Goal: Information Seeking & Learning: Learn about a topic

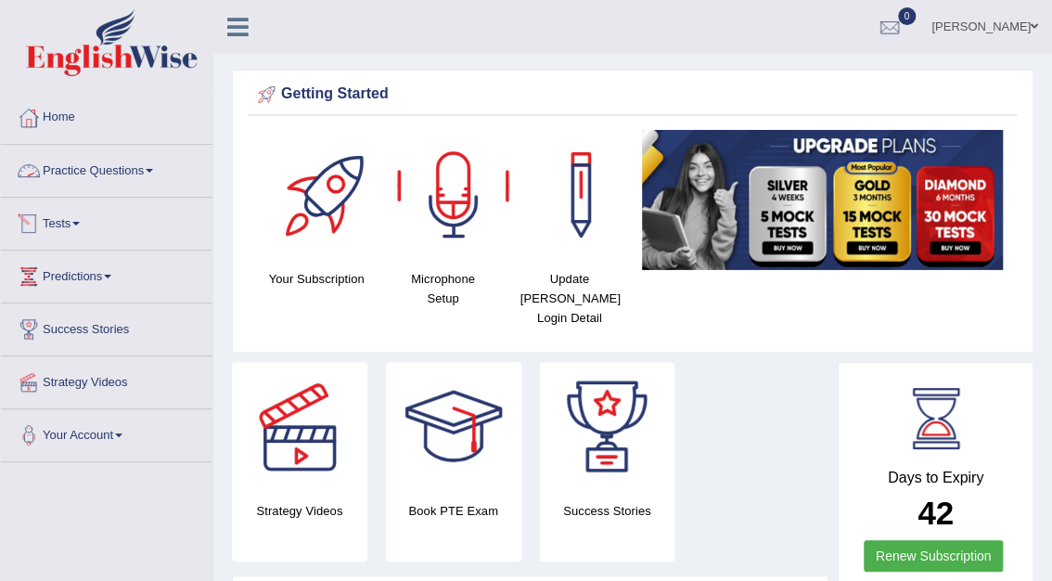
click at [112, 171] on link "Practice Questions" at bounding box center [107, 168] width 212 height 46
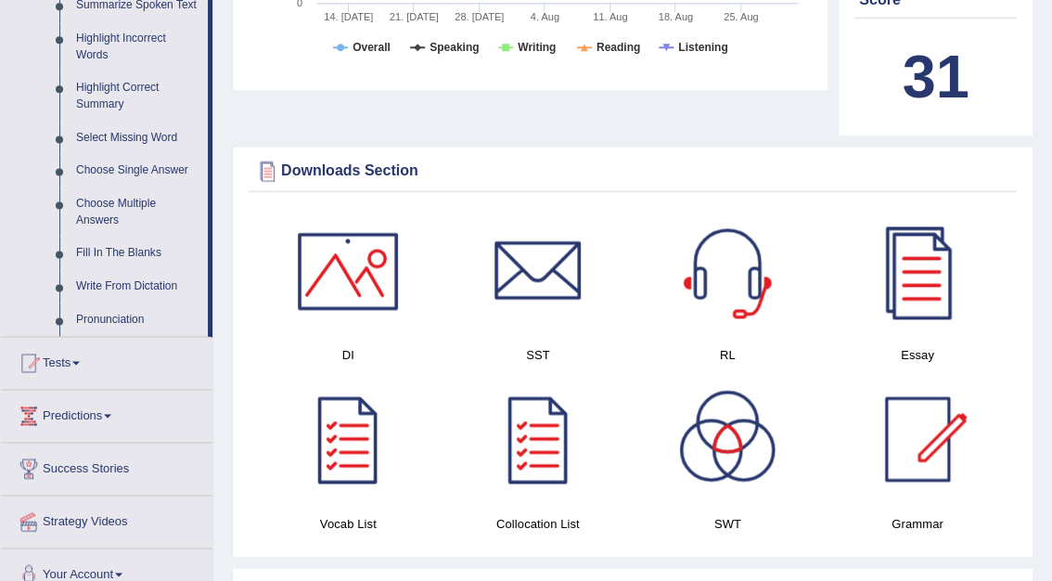
scroll to position [835, 0]
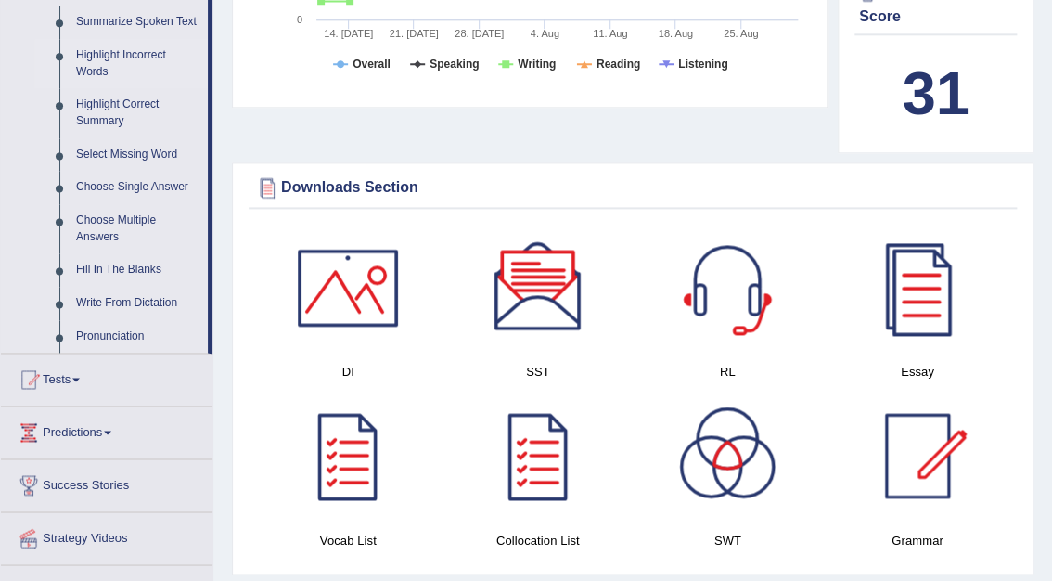
click at [104, 52] on link "Highlight Incorrect Words" at bounding box center [138, 63] width 140 height 49
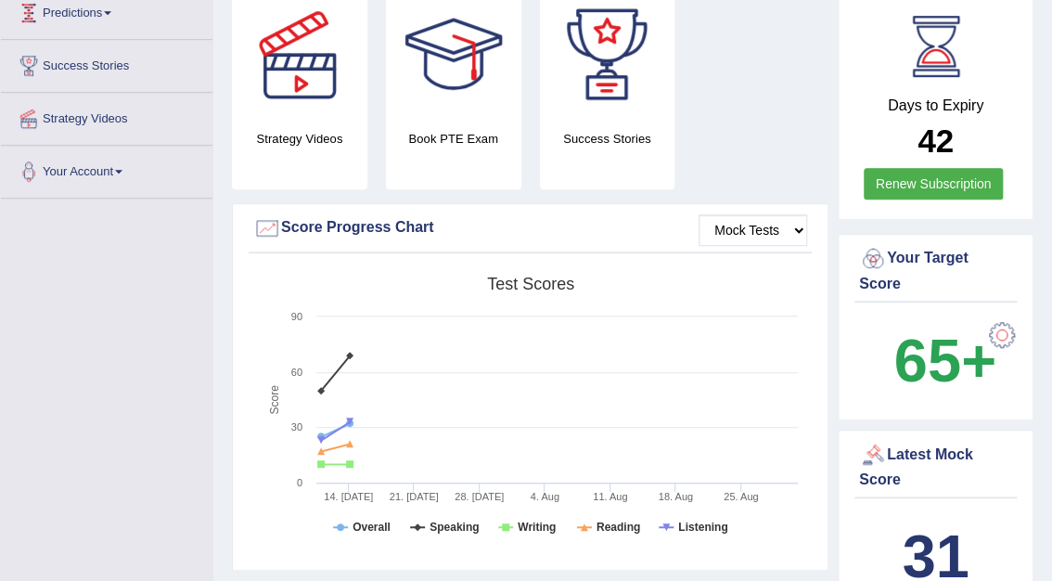
scroll to position [243, 0]
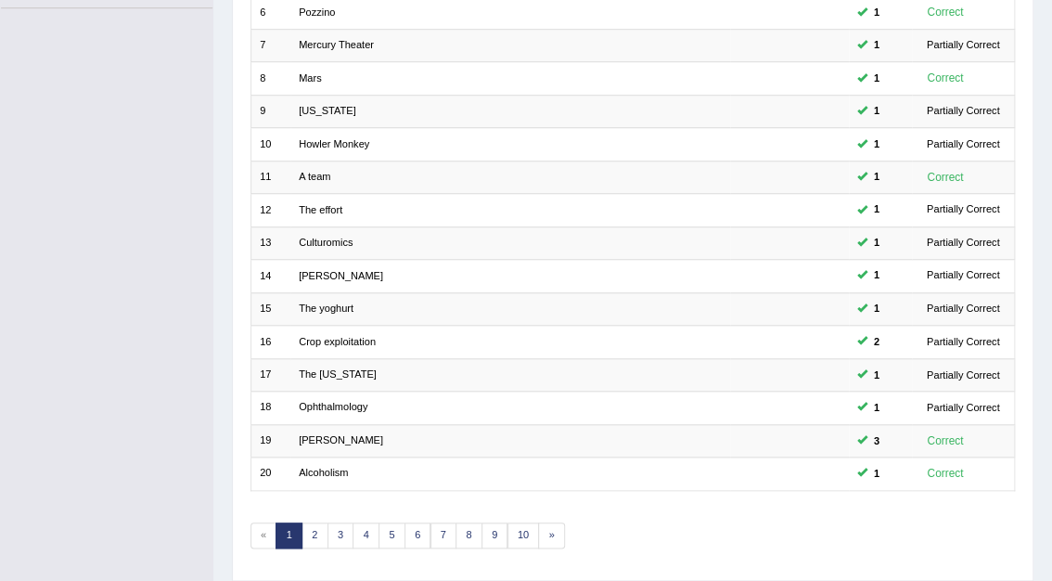
scroll to position [487, 0]
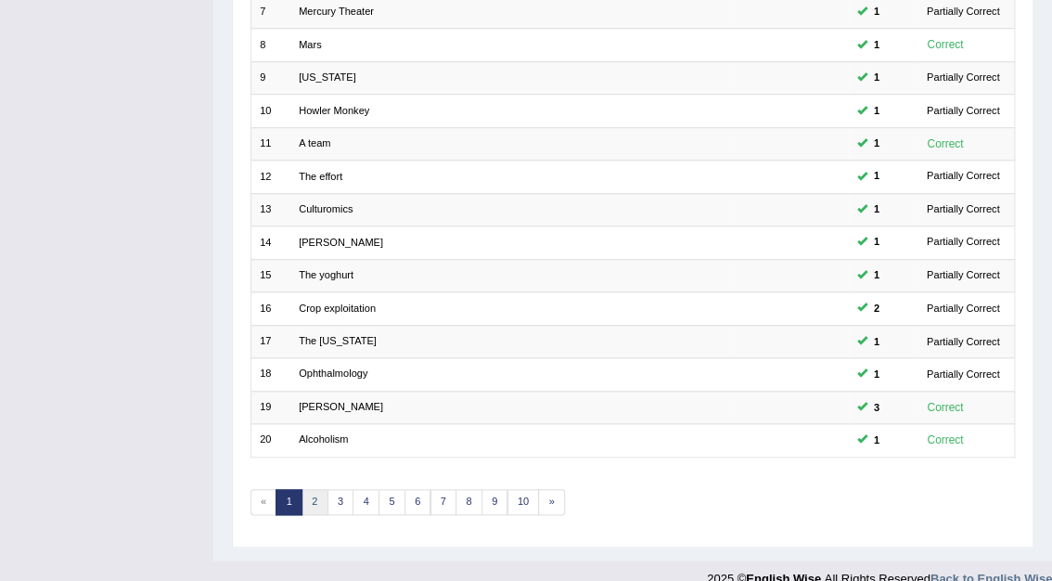
click at [314, 489] on link "2" at bounding box center [315, 502] width 27 height 26
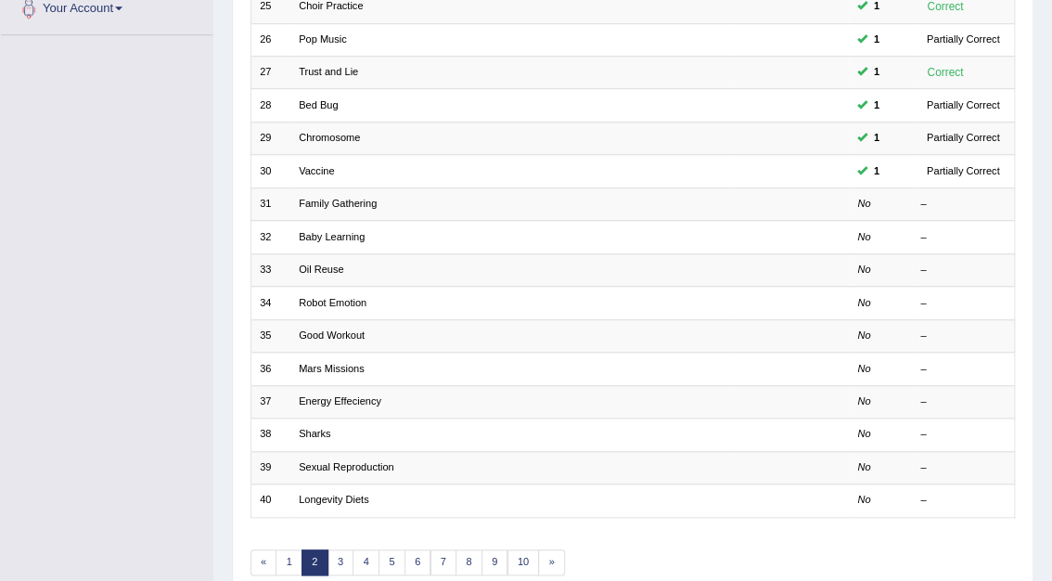
scroll to position [445, 0]
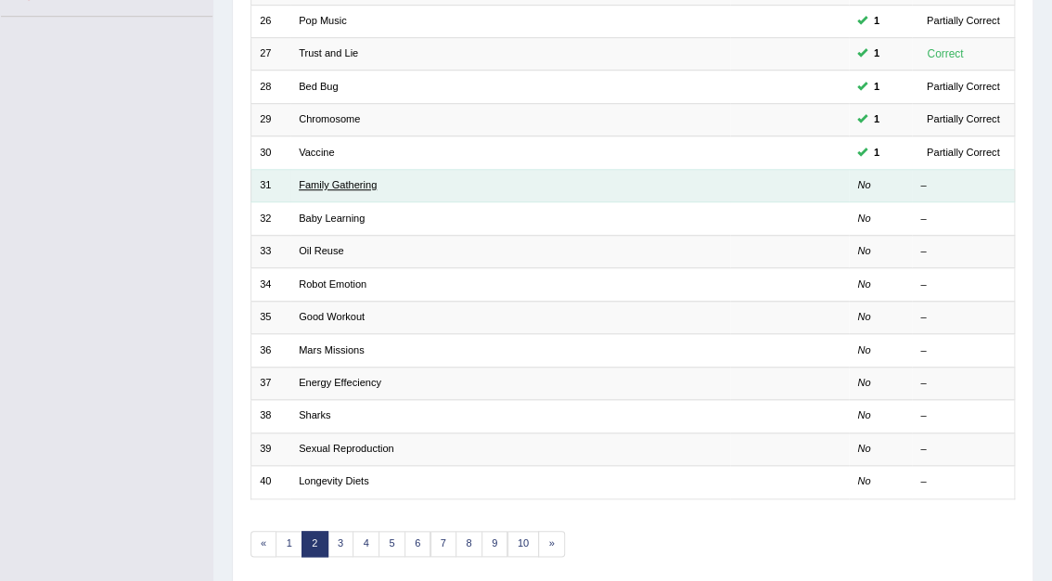
click at [351, 179] on link "Family Gathering" at bounding box center [338, 184] width 78 height 11
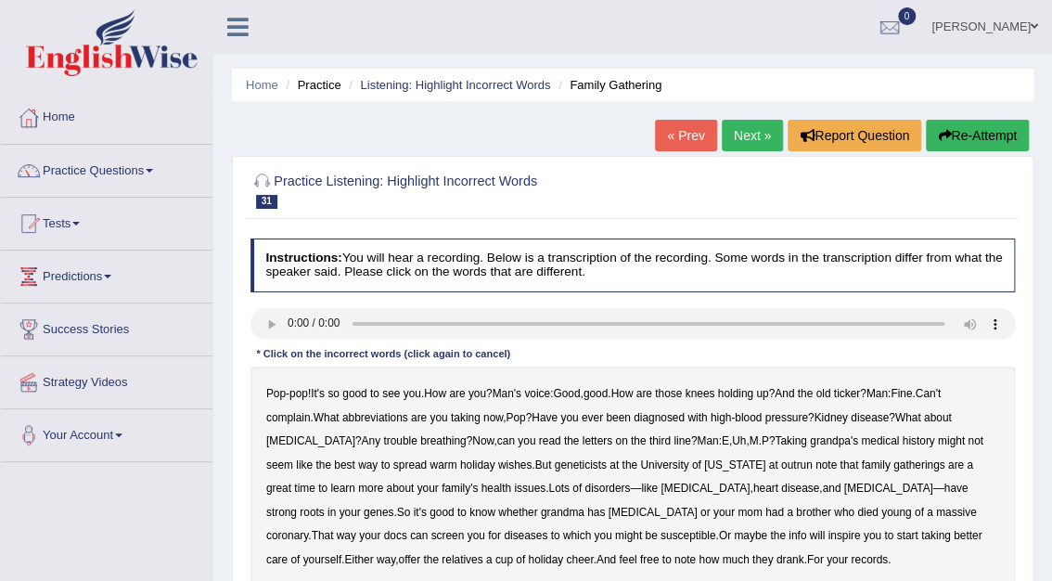
click at [379, 419] on b "abbreviations" at bounding box center [375, 417] width 66 height 13
click at [816, 465] on b "note" at bounding box center [826, 464] width 21 height 13
click at [661, 537] on b "susceptible" at bounding box center [689, 535] width 56 height 13
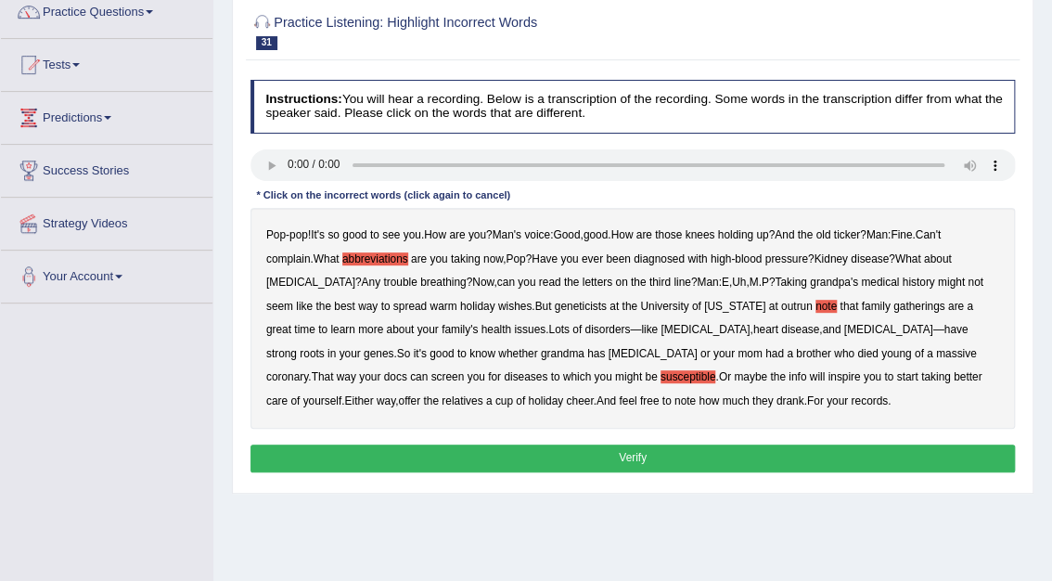
scroll to position [196, 0]
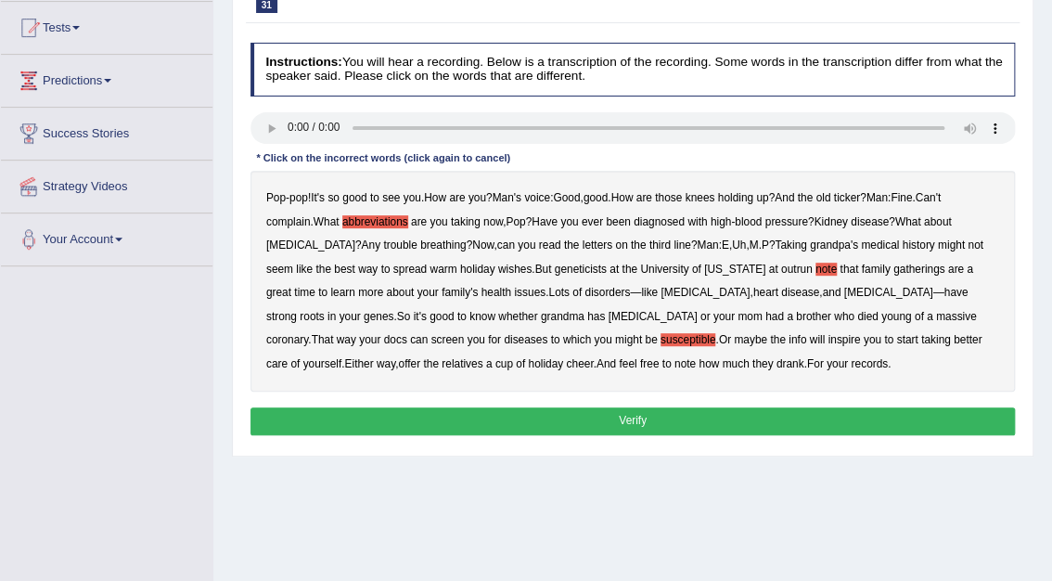
click at [661, 341] on b "susceptible" at bounding box center [689, 339] width 56 height 13
click at [638, 416] on button "Verify" at bounding box center [634, 420] width 766 height 27
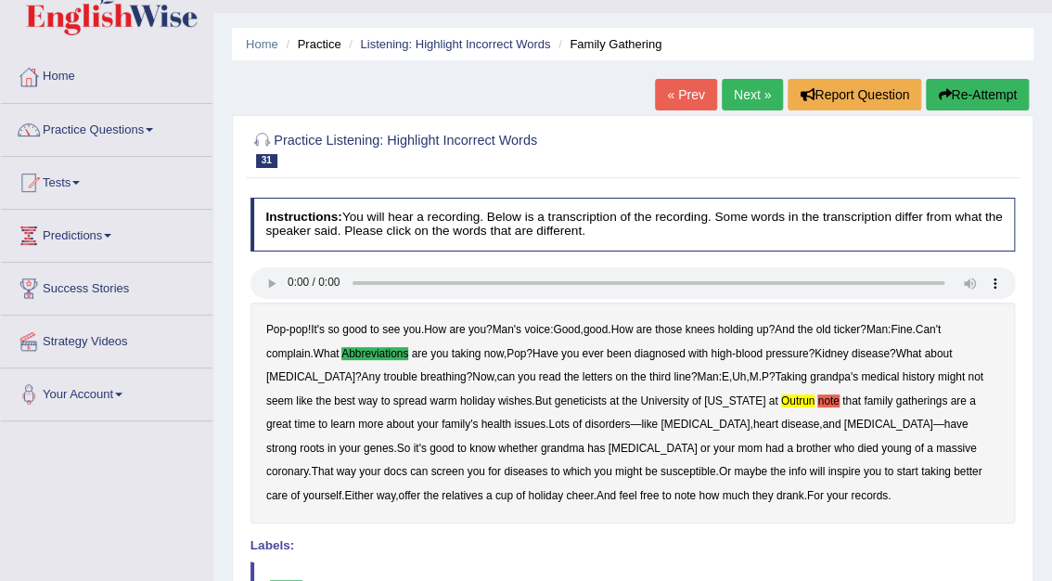
scroll to position [0, 0]
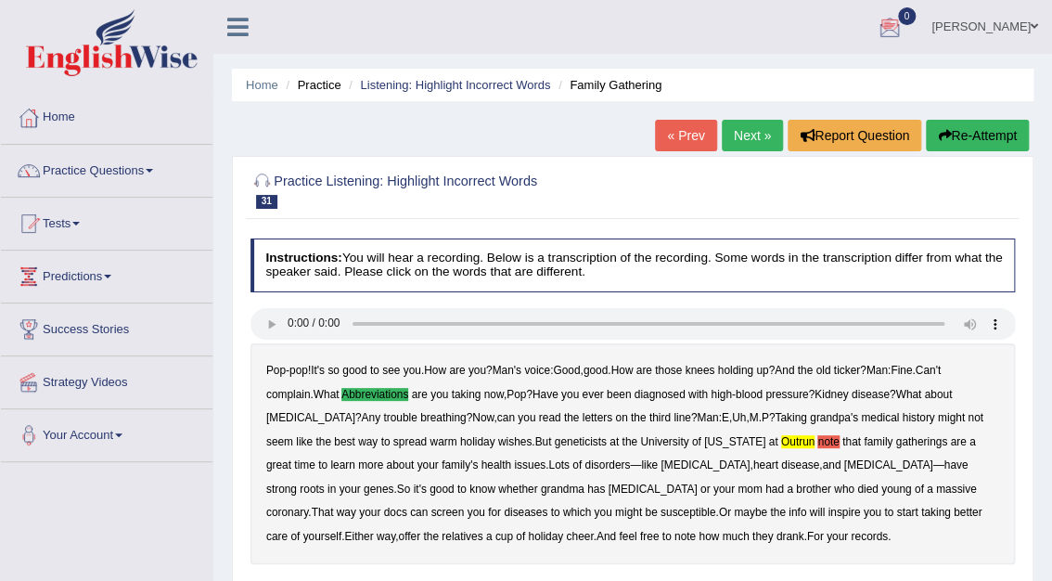
click at [750, 131] on link "Next »" at bounding box center [752, 136] width 61 height 32
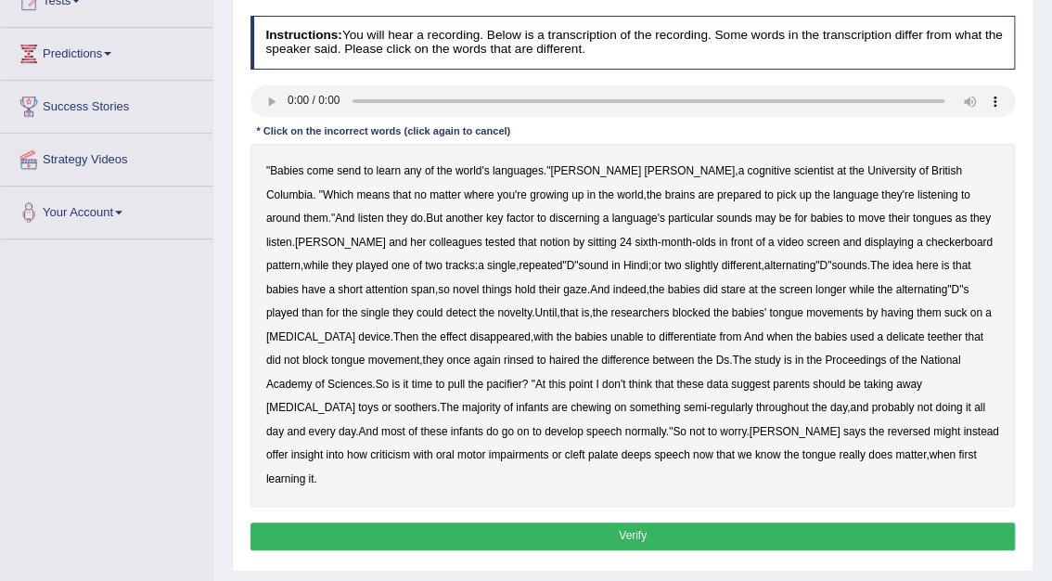
scroll to position [225, 0]
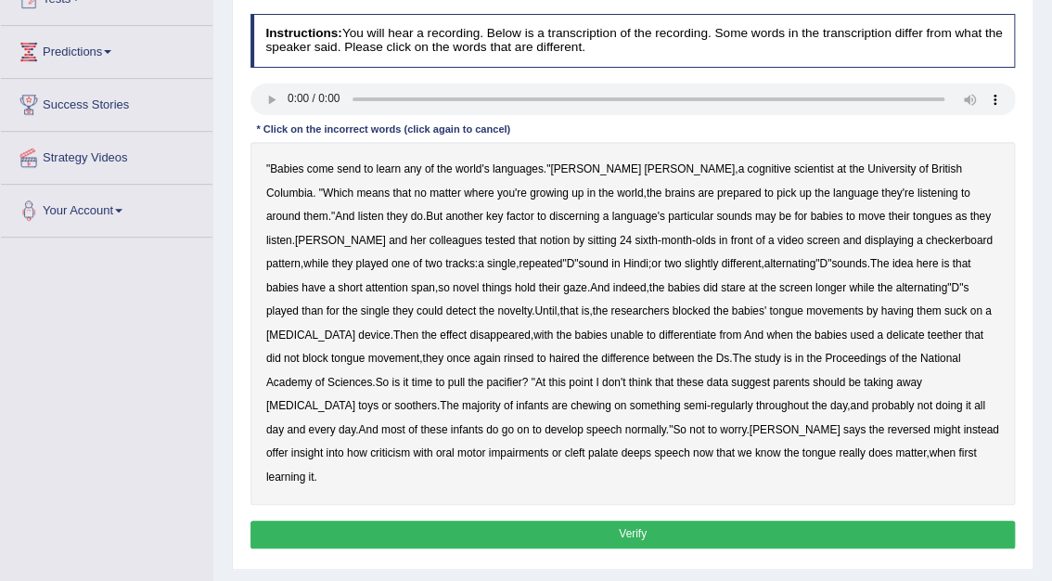
click at [886, 335] on b "delicate" at bounding box center [905, 335] width 38 height 13
click at [410, 446] on b "criticism" at bounding box center [390, 452] width 40 height 13
click at [646, 521] on button "Verify" at bounding box center [634, 534] width 766 height 27
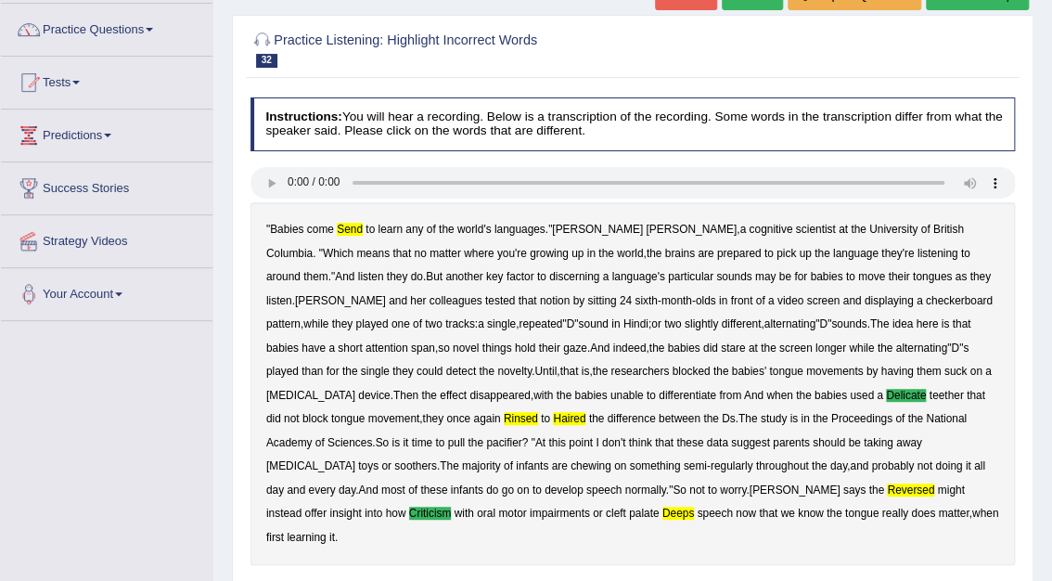
scroll to position [0, 0]
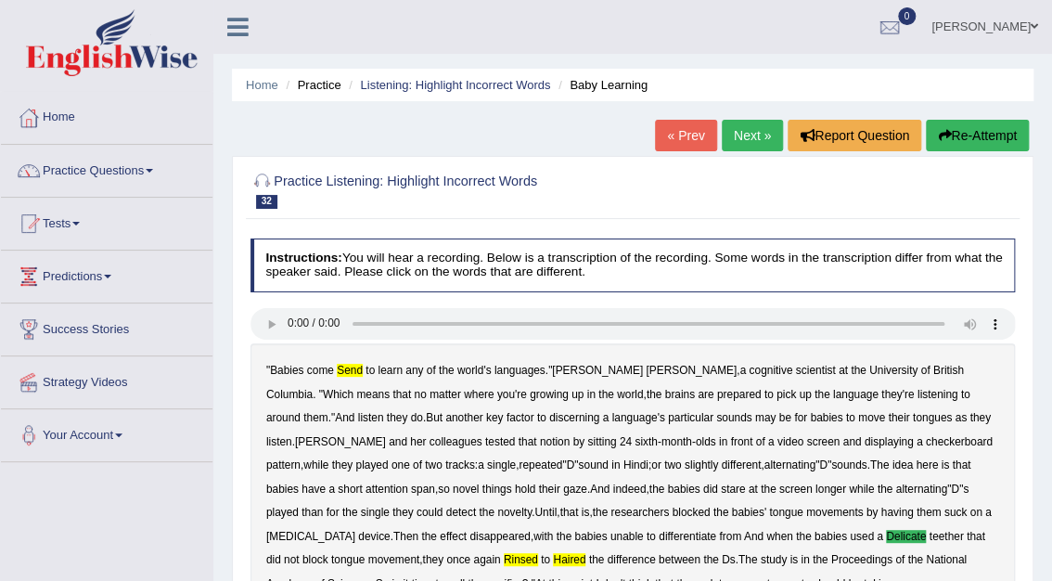
click at [980, 128] on button "Re-Attempt" at bounding box center [977, 136] width 103 height 32
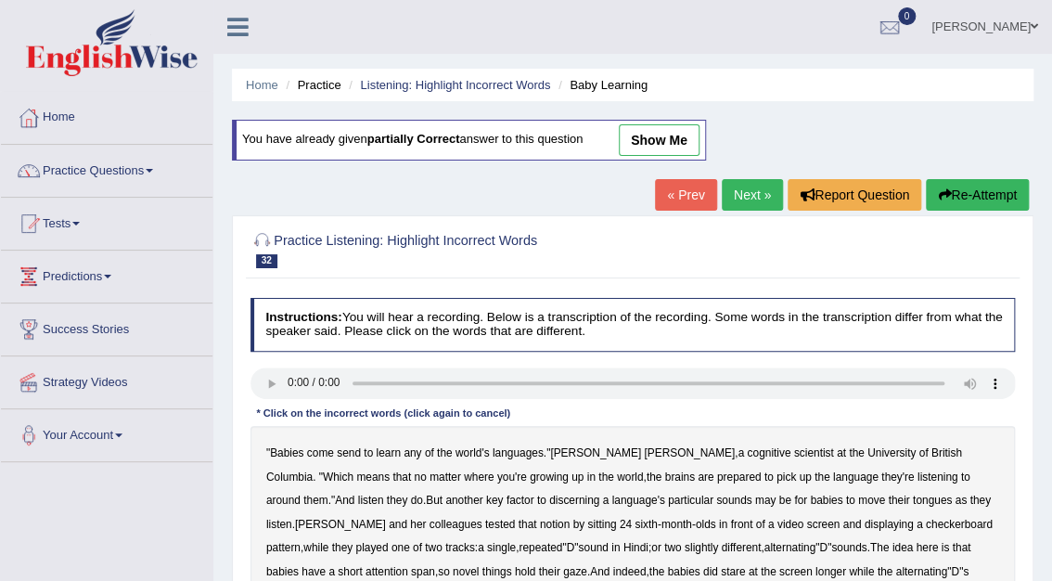
click at [347, 446] on b "send" at bounding box center [349, 452] width 24 height 13
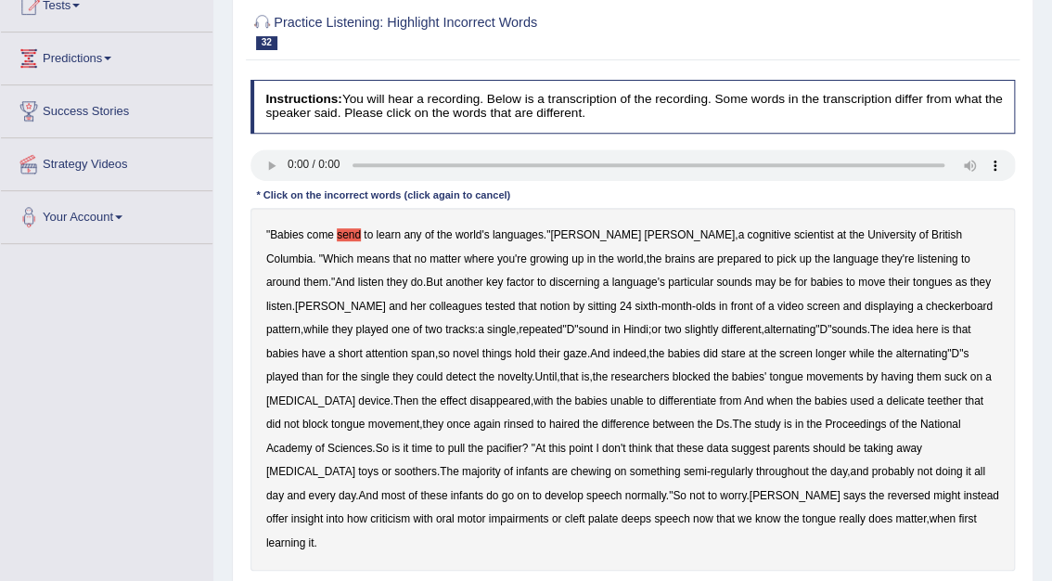
scroll to position [234, 0]
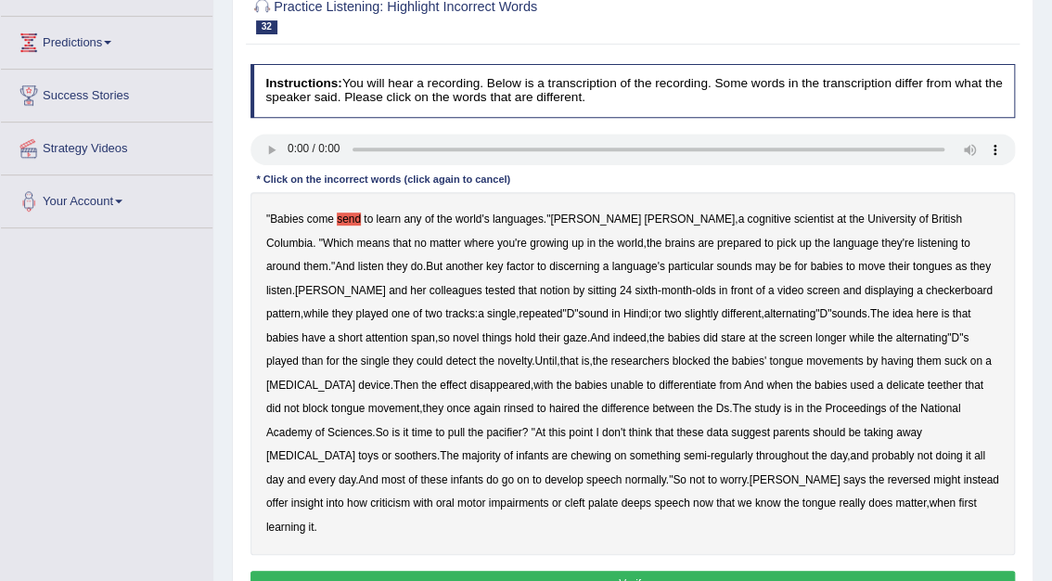
click at [504, 411] on b "rinsed" at bounding box center [519, 408] width 30 height 13
click at [549, 407] on b "haired" at bounding box center [564, 408] width 31 height 13
click at [886, 381] on b "delicate" at bounding box center [905, 385] width 38 height 13
click at [410, 496] on b "criticism" at bounding box center [390, 502] width 40 height 13
click at [649, 571] on button "Verify" at bounding box center [634, 584] width 766 height 27
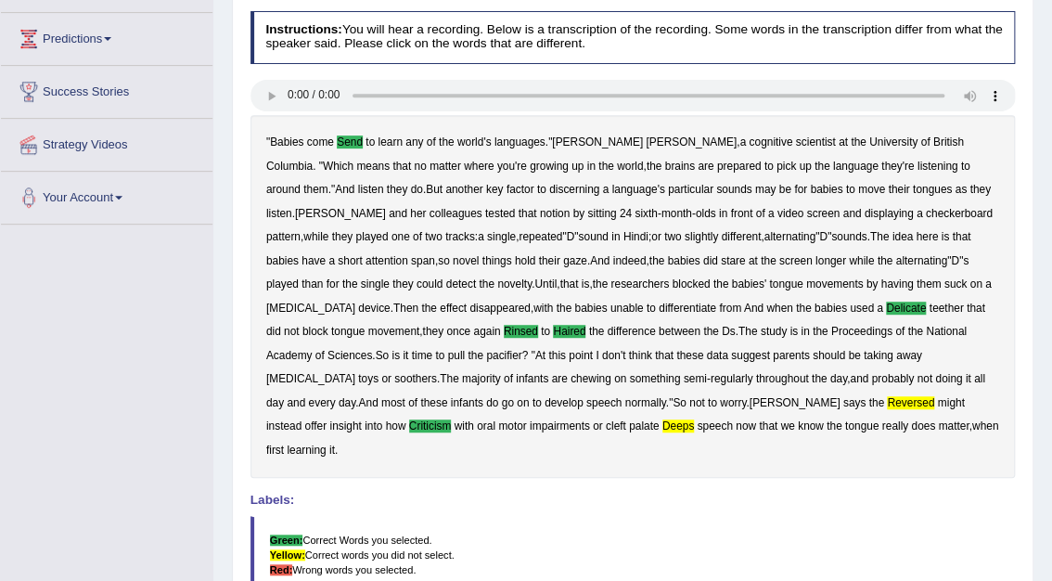
scroll to position [130, 0]
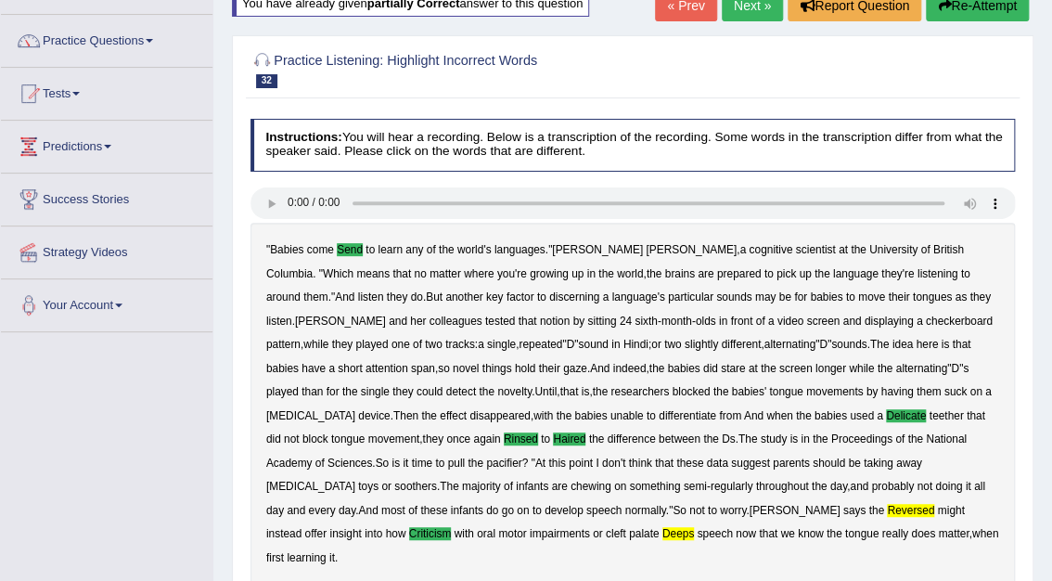
click at [766, 5] on link "Next »" at bounding box center [752, 6] width 61 height 32
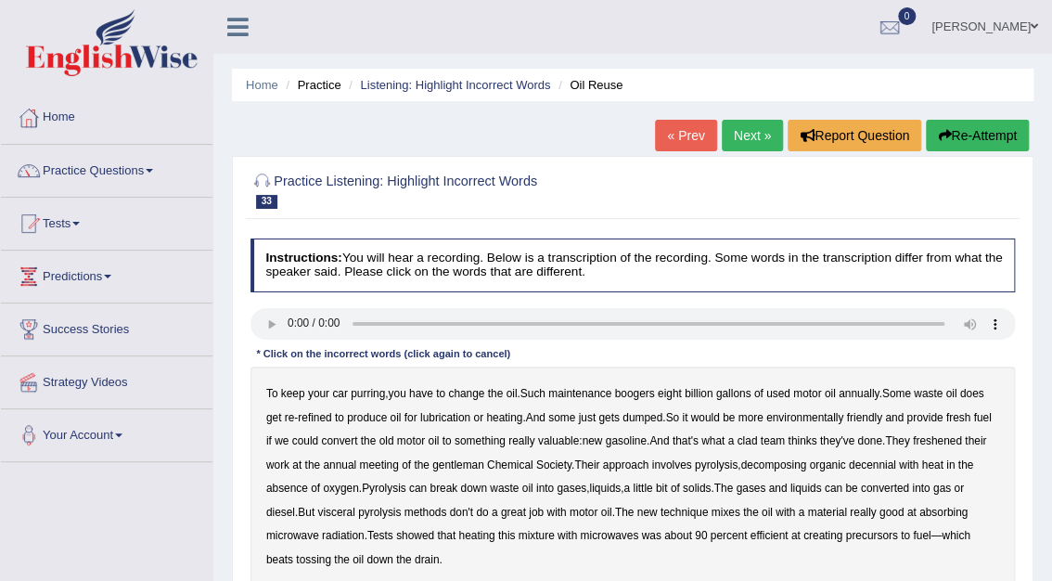
click at [639, 396] on b "boogers" at bounding box center [634, 393] width 40 height 13
click at [757, 440] on b "clad" at bounding box center [747, 440] width 20 height 13
click at [889, 468] on b "decennial" at bounding box center [872, 464] width 47 height 13
click at [351, 512] on b "visceral" at bounding box center [335, 512] width 37 height 13
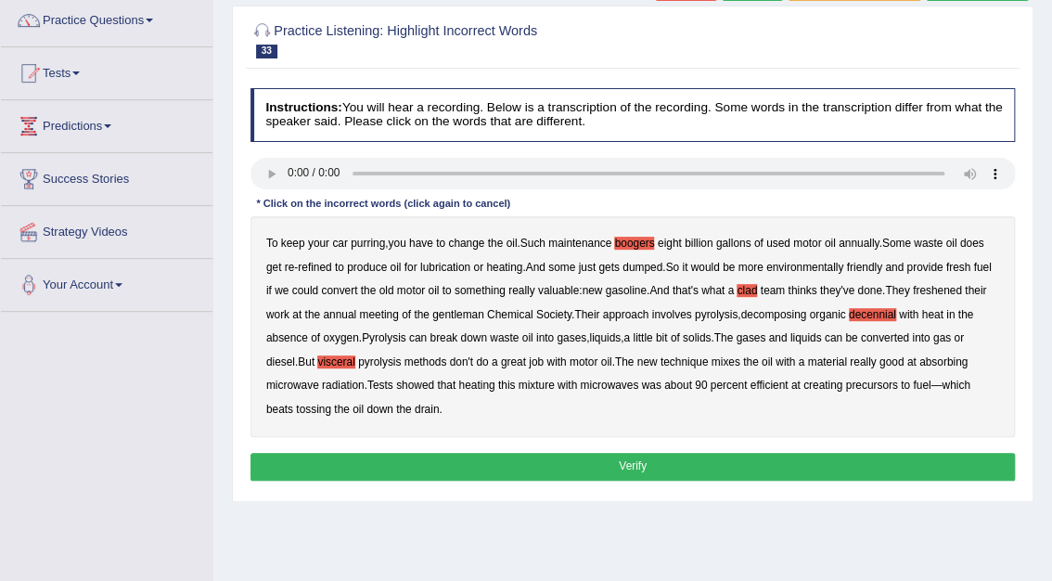
scroll to position [173, 0]
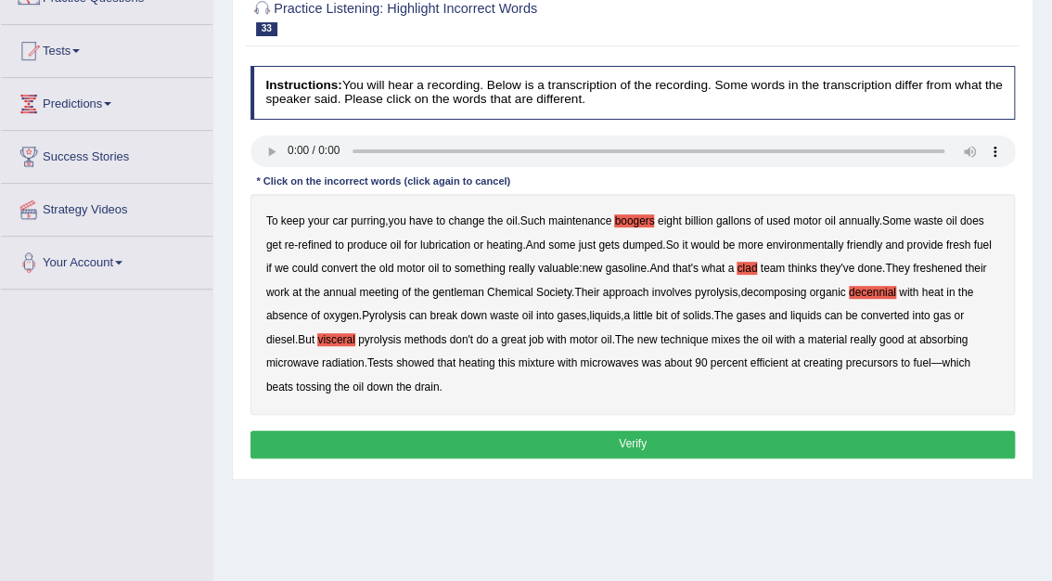
click at [651, 438] on button "Verify" at bounding box center [634, 444] width 766 height 27
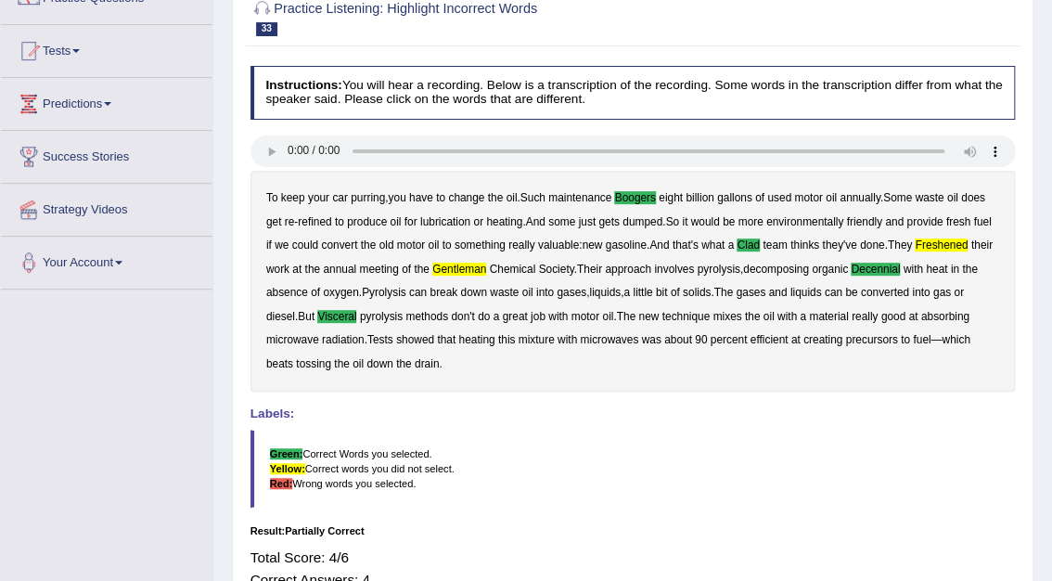
scroll to position [0, 0]
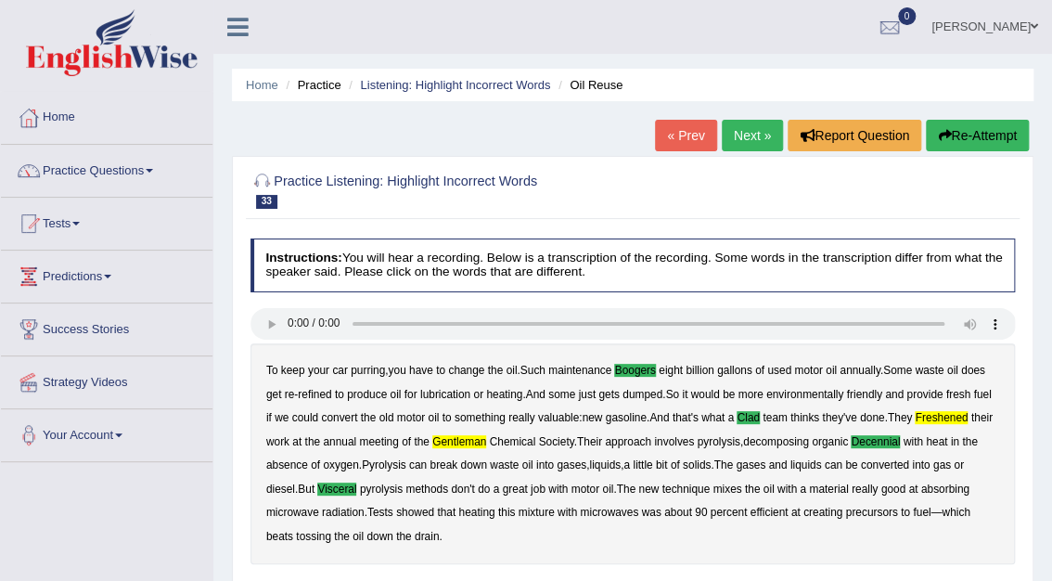
click at [765, 131] on link "Next »" at bounding box center [752, 136] width 61 height 32
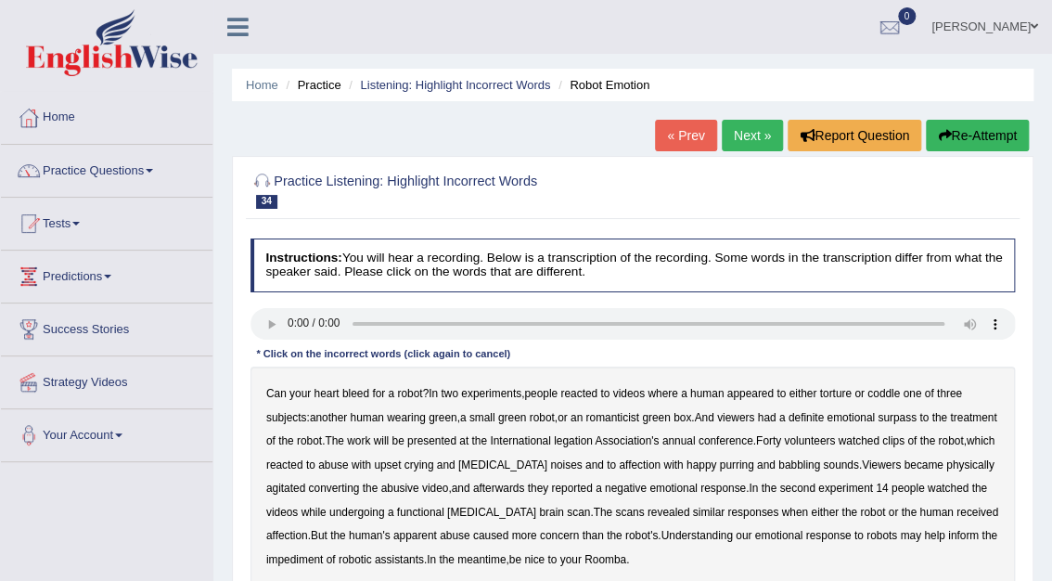
click at [612, 420] on b "romanticist" at bounding box center [613, 417] width 54 height 13
click at [593, 445] on b "legation" at bounding box center [573, 440] width 39 height 13
click at [323, 553] on b "impediment" at bounding box center [294, 559] width 57 height 13
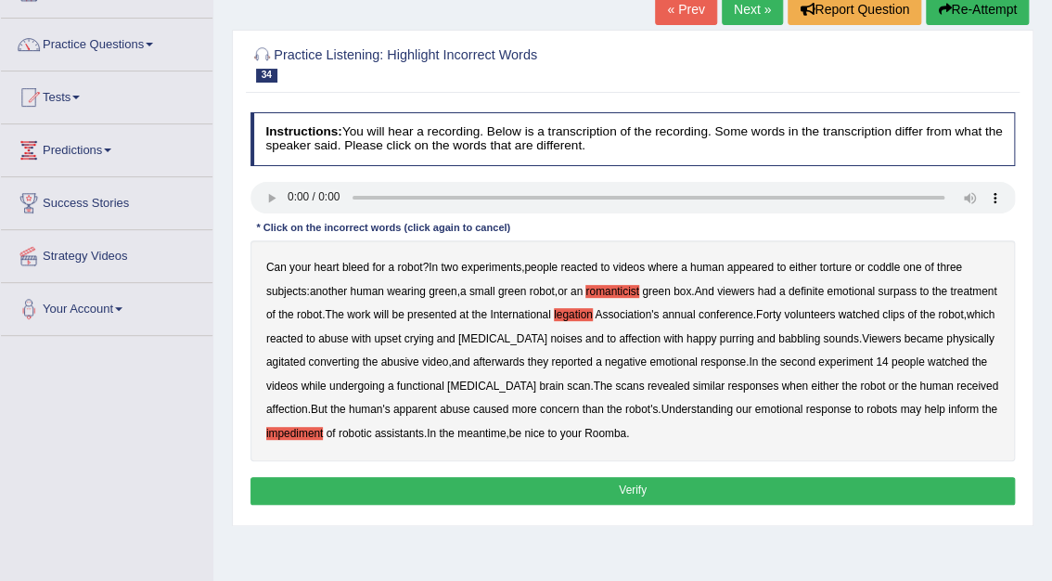
scroll to position [141, 0]
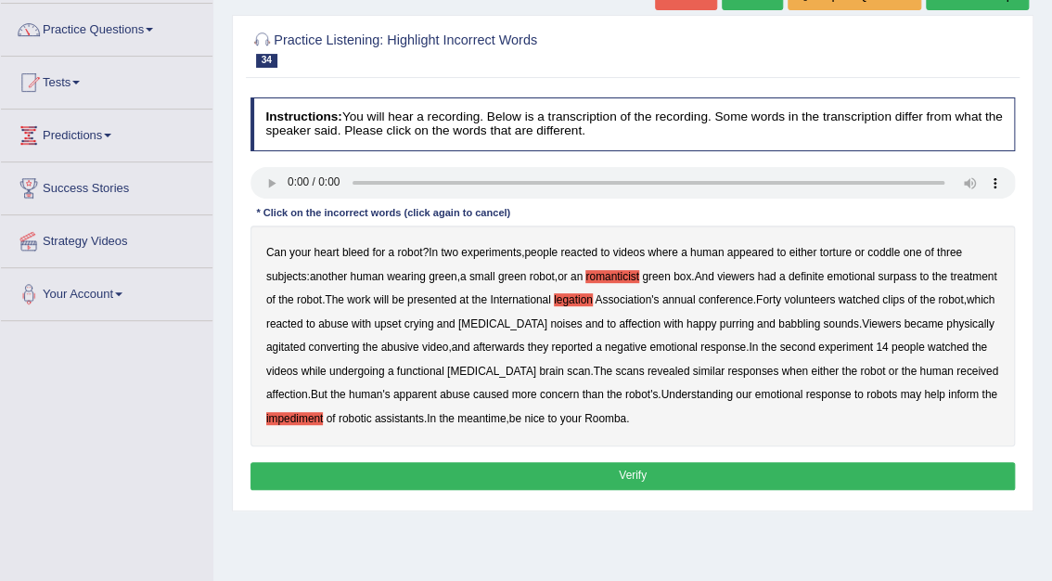
click at [661, 478] on button "Verify" at bounding box center [634, 475] width 766 height 27
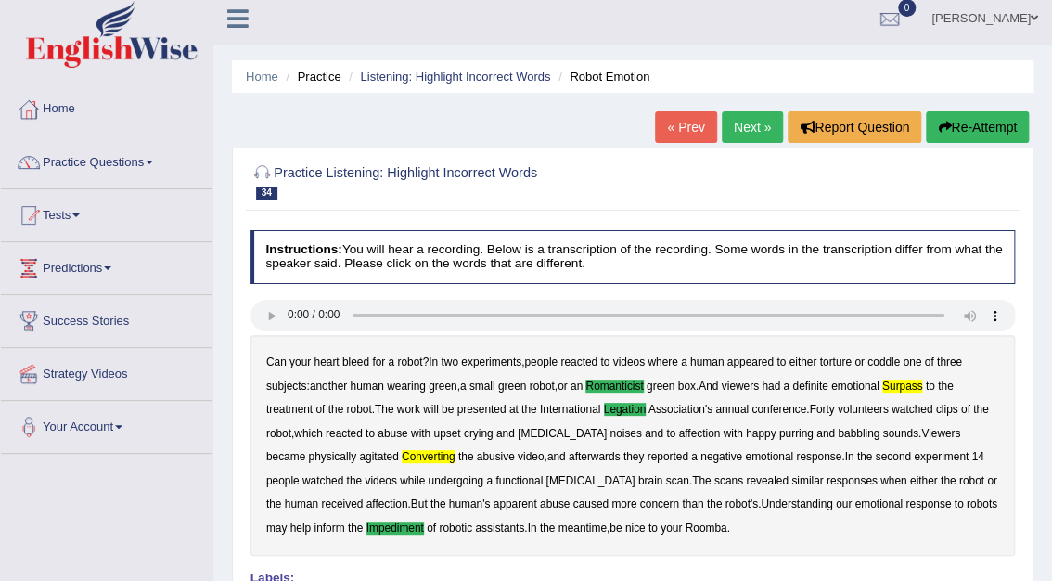
scroll to position [0, 0]
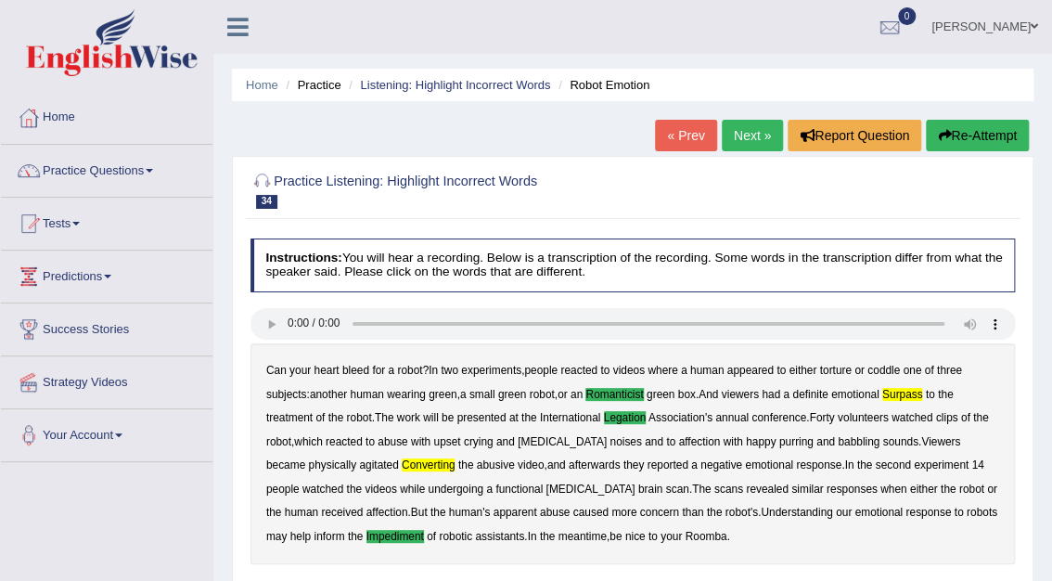
click at [750, 141] on link "Next »" at bounding box center [752, 136] width 61 height 32
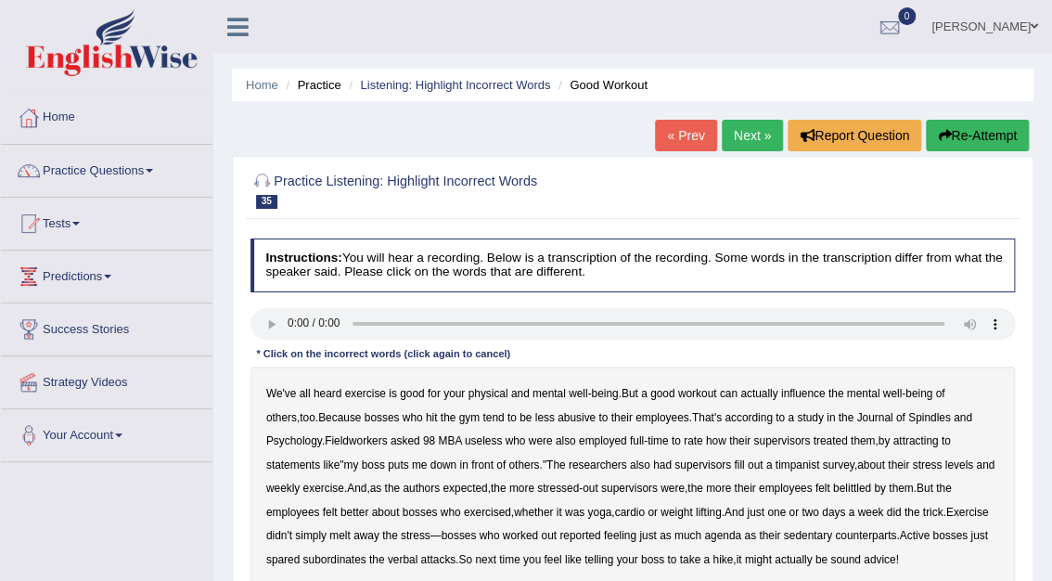
click at [908, 415] on b "Spindles" at bounding box center [929, 417] width 43 height 13
click at [347, 444] on b "Fieldworkers" at bounding box center [356, 440] width 62 height 13
click at [925, 440] on b "attracting" at bounding box center [915, 440] width 45 height 13
click at [809, 469] on b "timpanist" at bounding box center [798, 464] width 45 height 13
click at [716, 538] on b "agenda" at bounding box center [722, 535] width 37 height 13
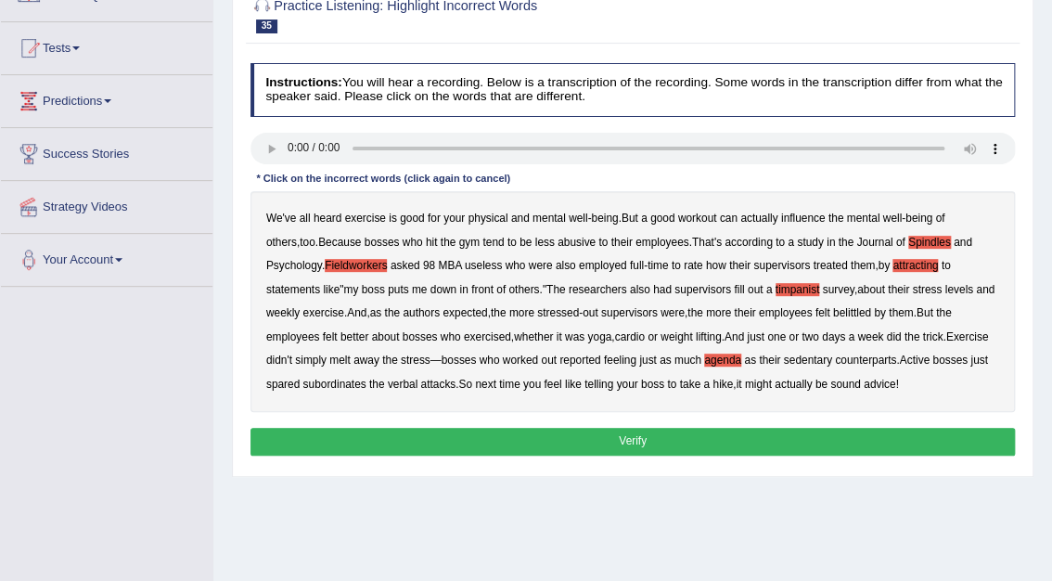
scroll to position [178, 0]
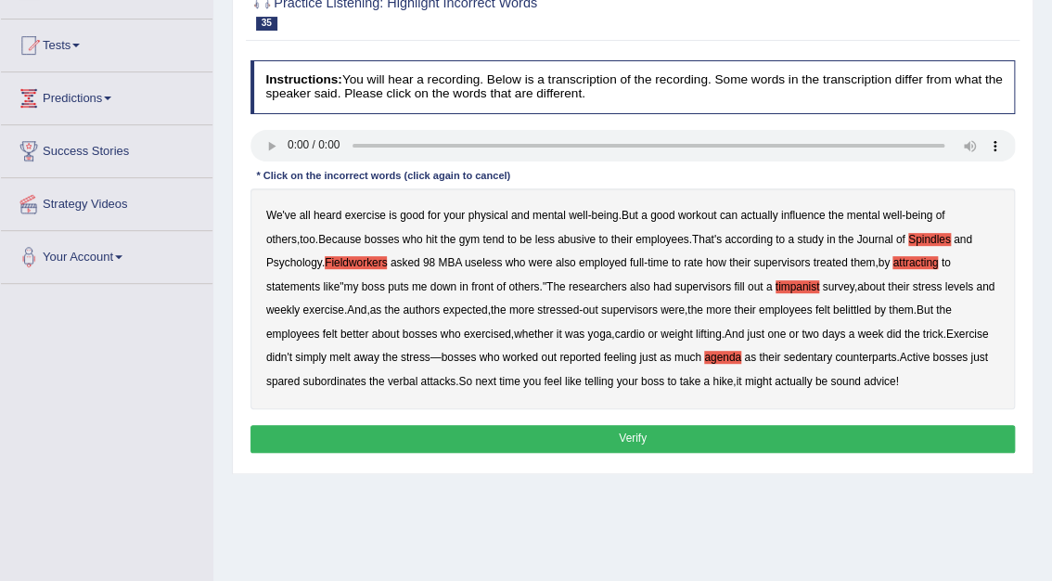
click at [610, 444] on button "Verify" at bounding box center [634, 438] width 766 height 27
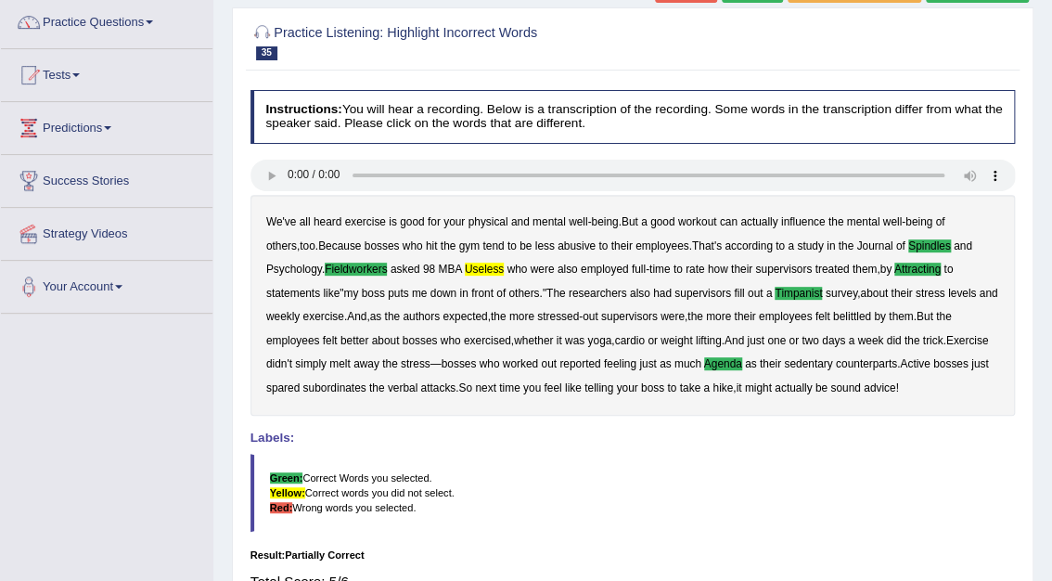
scroll to position [0, 0]
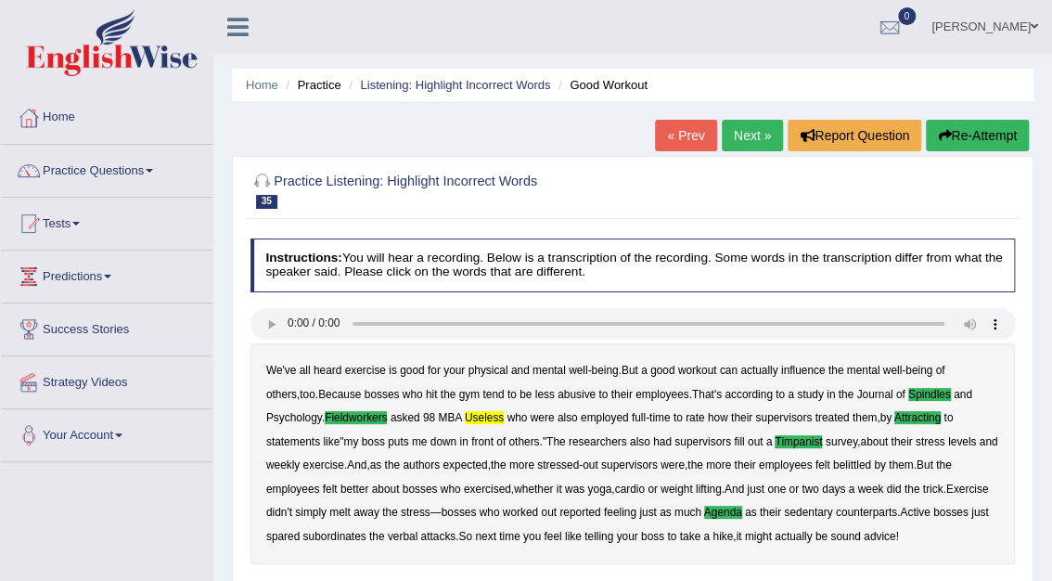
click at [768, 132] on link "Next »" at bounding box center [752, 136] width 61 height 32
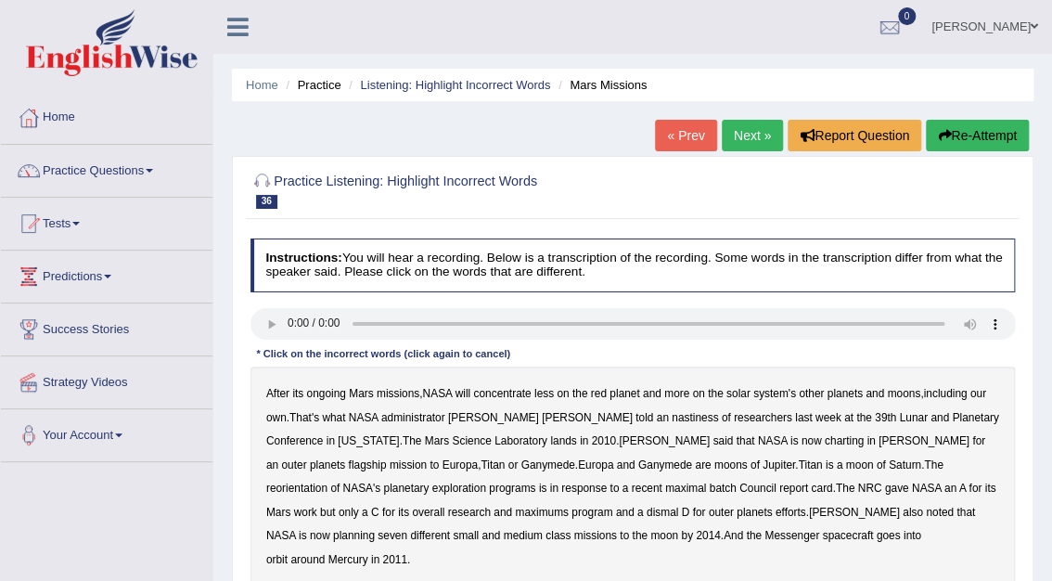
click at [672, 416] on b "nastiness" at bounding box center [695, 417] width 46 height 13
click at [825, 442] on b "charting" at bounding box center [844, 440] width 39 height 13
click at [763, 460] on b "Jupiter" at bounding box center [779, 464] width 32 height 13
click at [763, 467] on b "Jupiter" at bounding box center [779, 464] width 32 height 13
click at [665, 488] on b "maximal" at bounding box center [685, 488] width 41 height 13
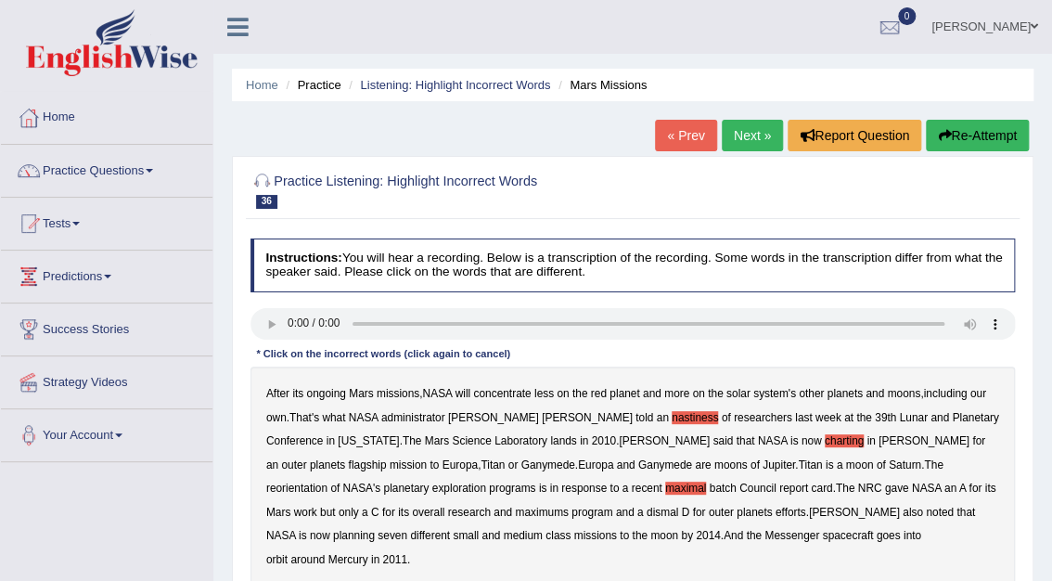
click at [515, 517] on b "maximums" at bounding box center [541, 512] width 53 height 13
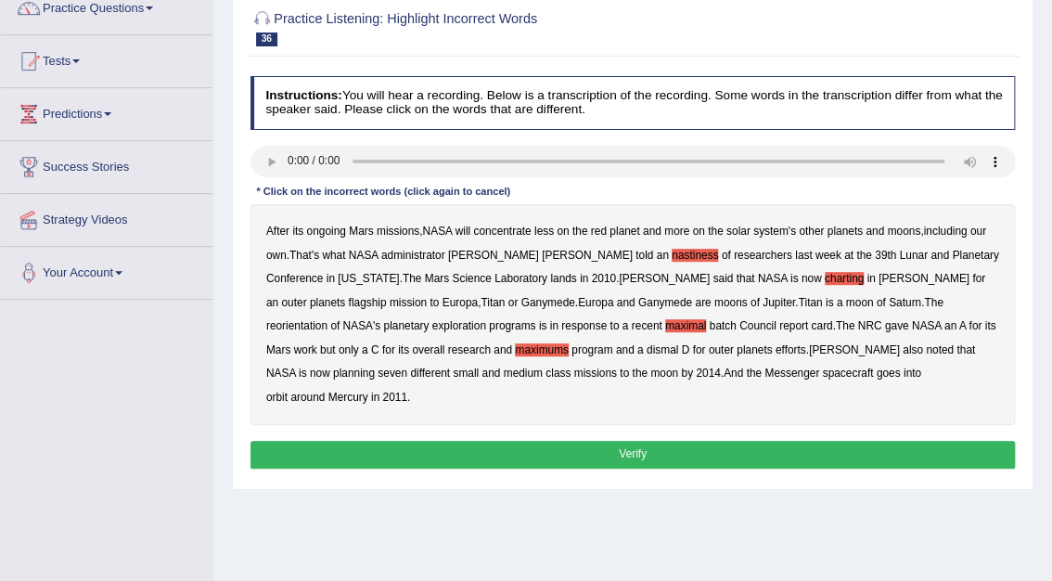
scroll to position [171, 0]
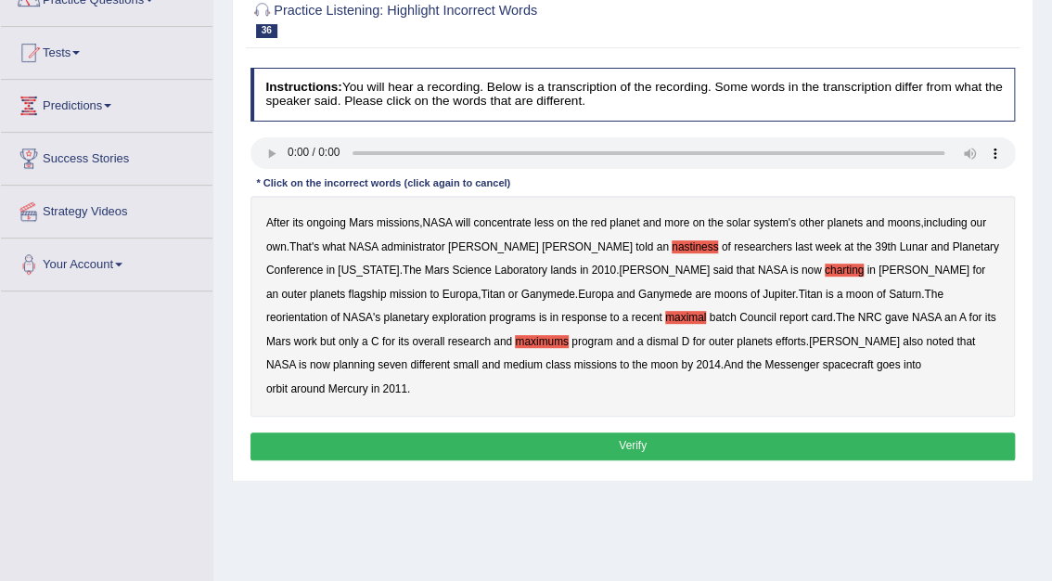
click at [625, 438] on button "Verify" at bounding box center [634, 445] width 766 height 27
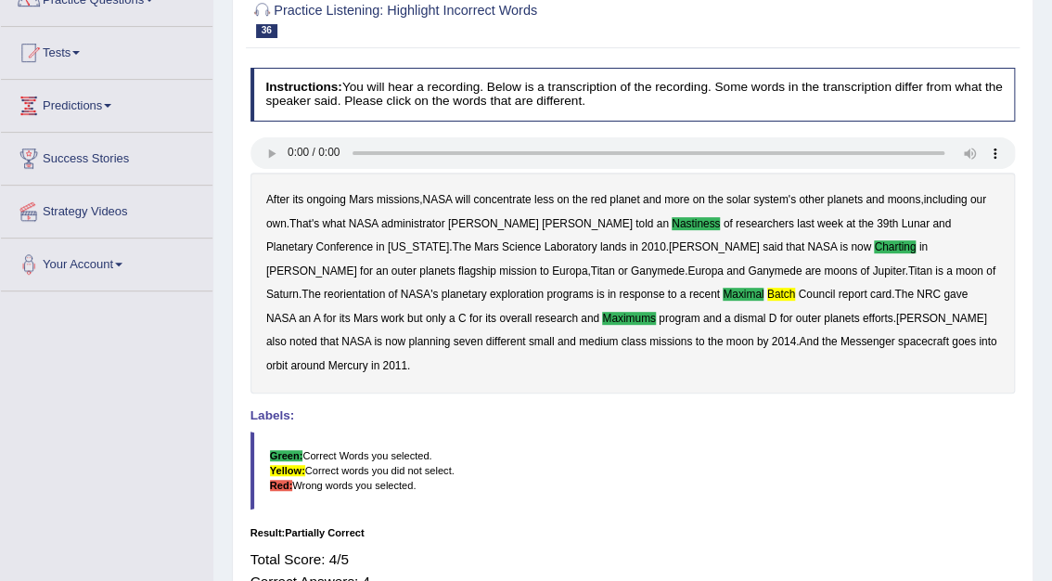
scroll to position [0, 0]
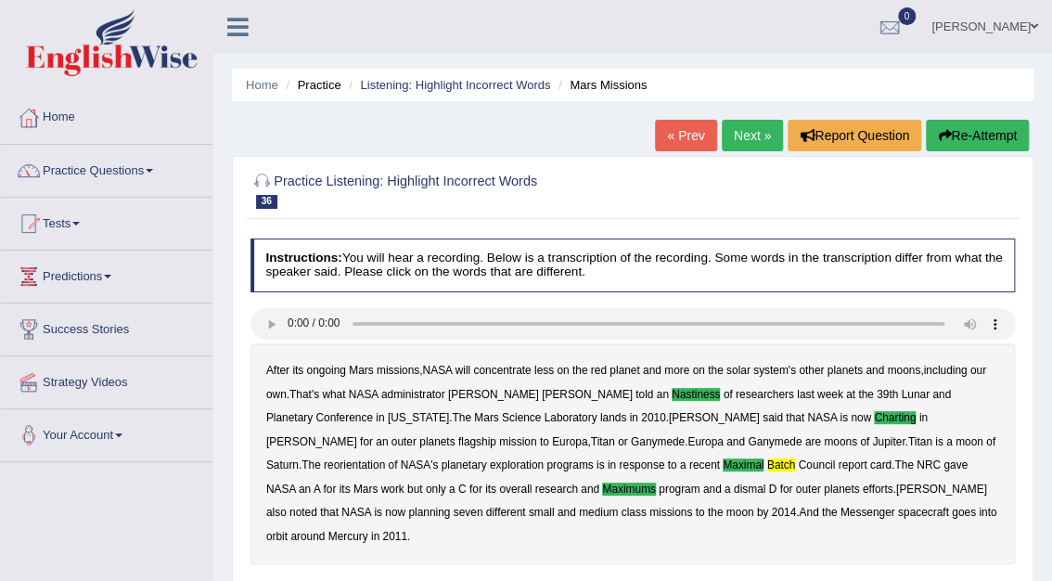
click at [759, 142] on link "Next »" at bounding box center [752, 136] width 61 height 32
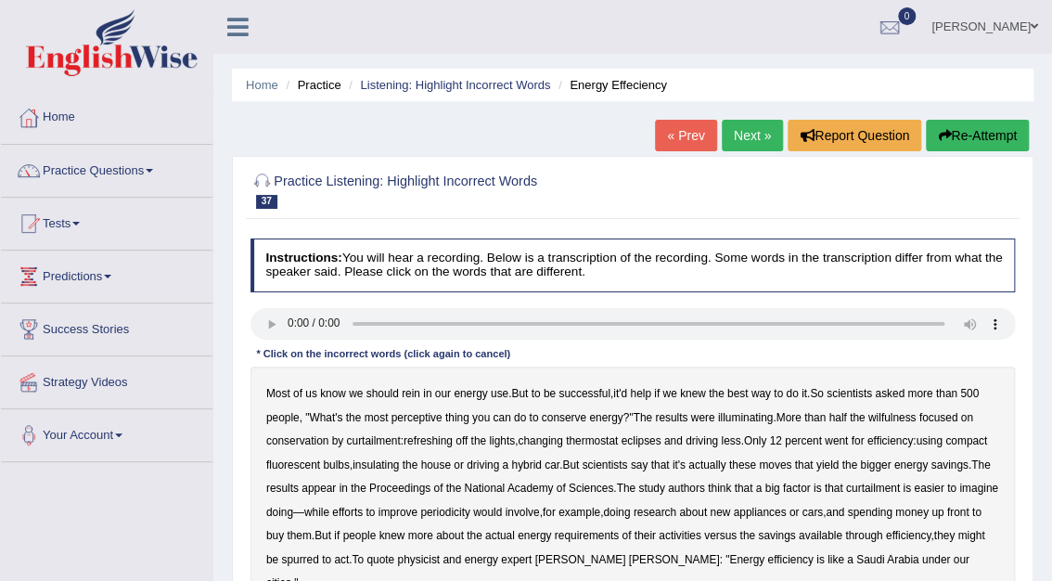
click at [412, 417] on b "perceptive" at bounding box center [417, 417] width 51 height 13
click at [902, 416] on b "wilfulness" at bounding box center [893, 417] width 48 height 13
click at [427, 443] on b "refreshing" at bounding box center [428, 440] width 49 height 13
click at [658, 442] on b "eclipses" at bounding box center [641, 440] width 40 height 13
click at [470, 509] on b "periodicity" at bounding box center [445, 512] width 50 height 13
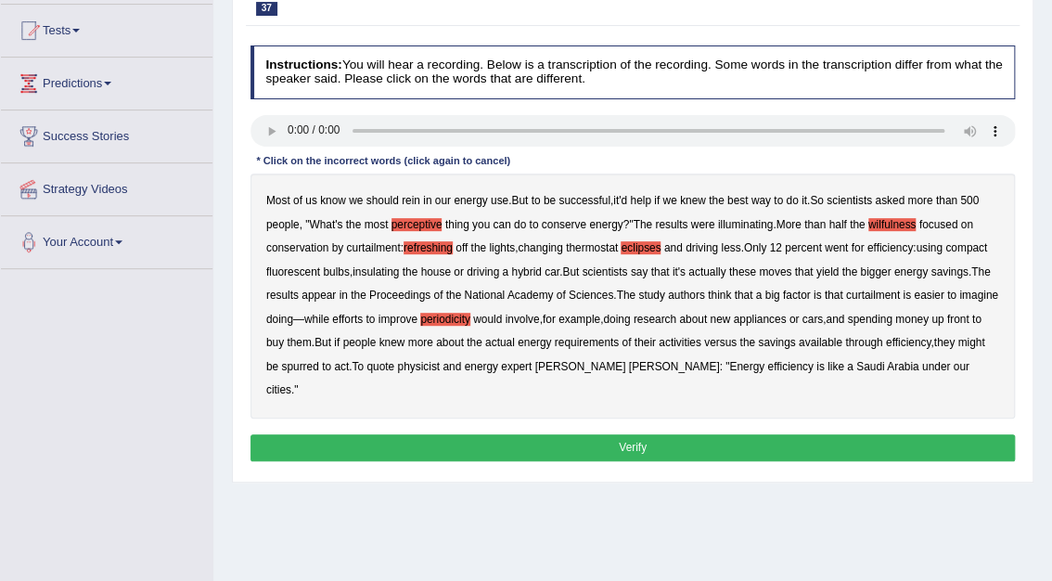
scroll to position [194, 0]
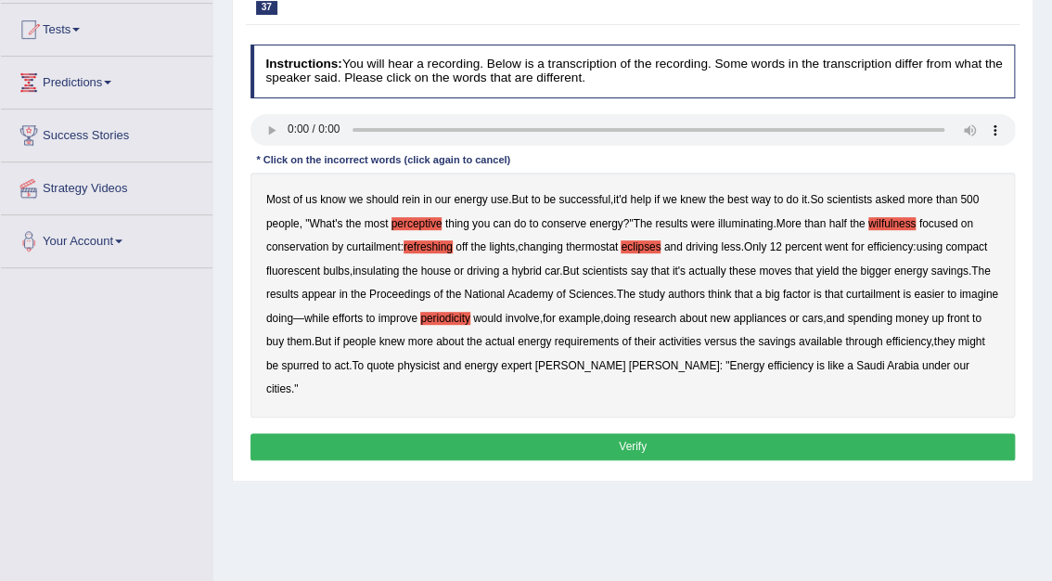
click at [756, 441] on button "Verify" at bounding box center [634, 446] width 766 height 27
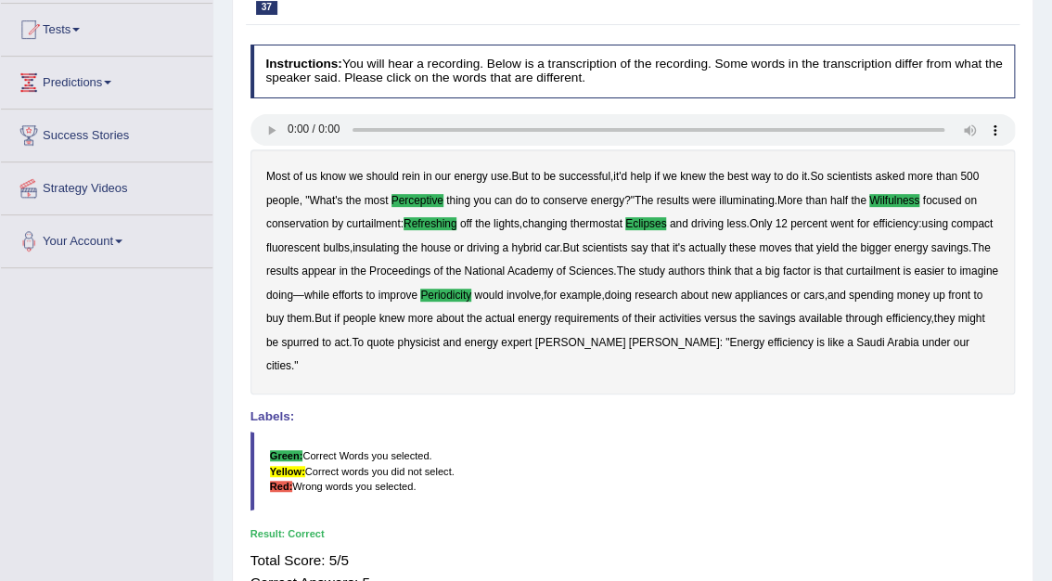
scroll to position [0, 0]
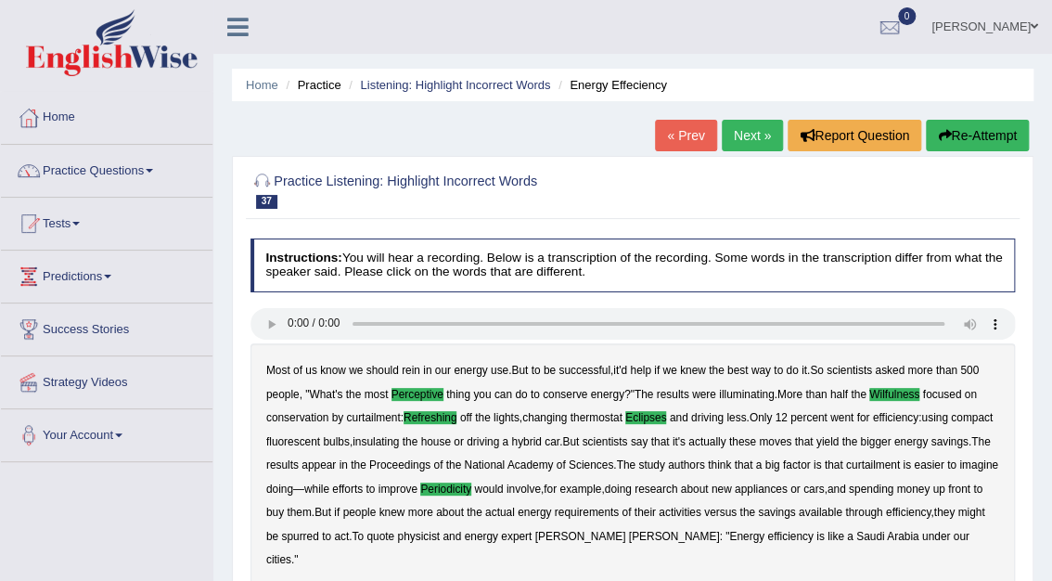
click at [756, 138] on link "Next »" at bounding box center [752, 136] width 61 height 32
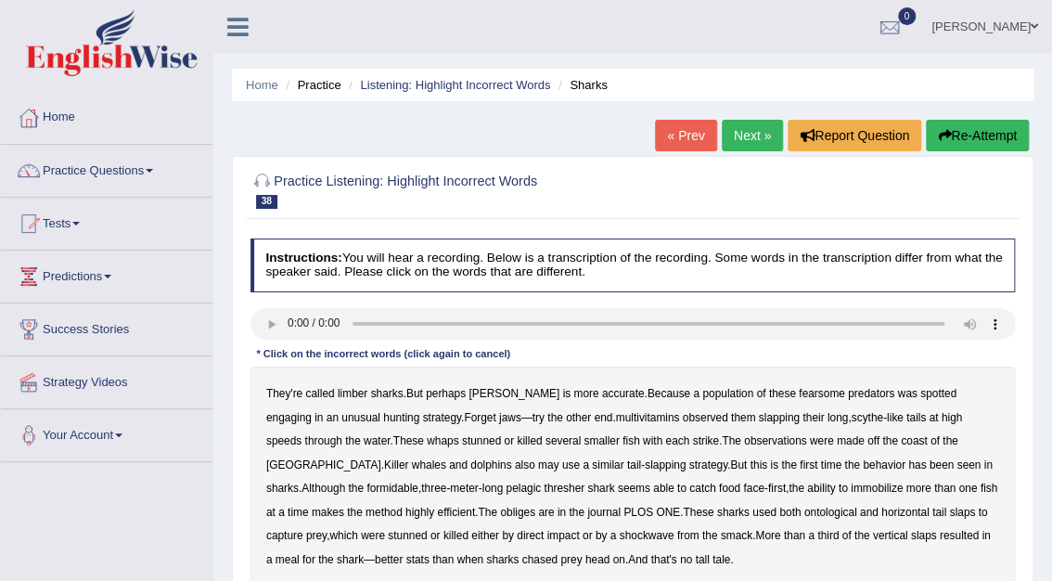
click at [351, 394] on b "limber" at bounding box center [353, 393] width 30 height 13
click at [616, 416] on b "multivitamins" at bounding box center [648, 417] width 64 height 13
click at [500, 512] on b "obliges" at bounding box center [517, 512] width 35 height 13
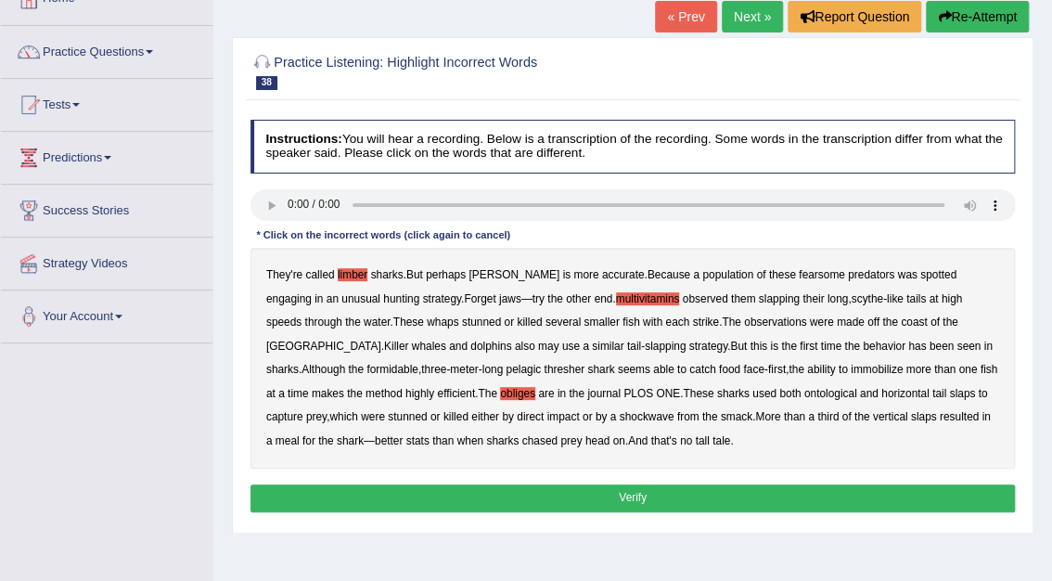
scroll to position [148, 0]
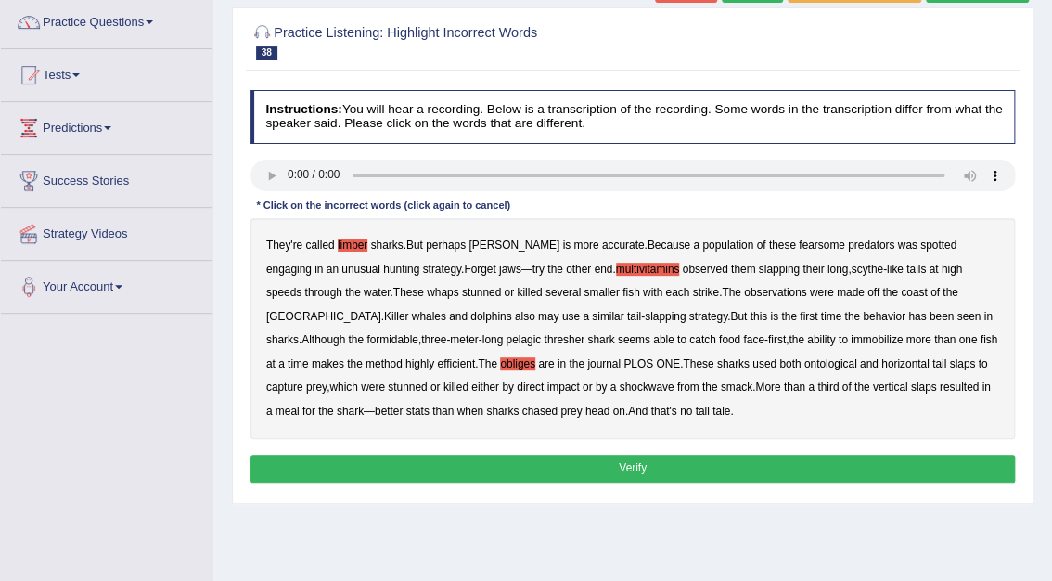
click at [677, 472] on button "Verify" at bounding box center [634, 468] width 766 height 27
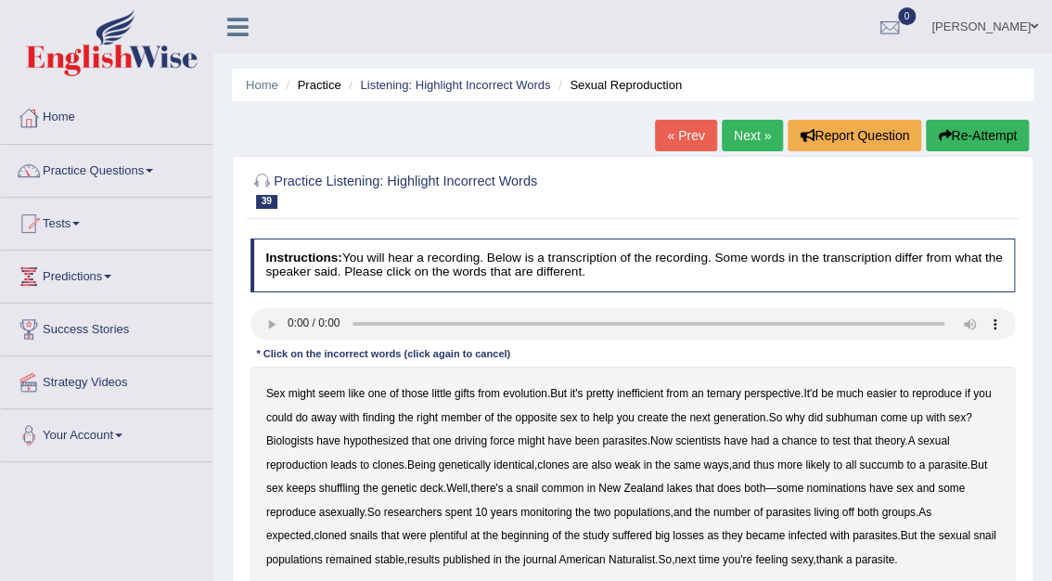
click at [732, 397] on b "ternary" at bounding box center [724, 393] width 34 height 13
click at [875, 416] on b "subhuman" at bounding box center [852, 417] width 52 height 13
click at [885, 460] on b "succumb" at bounding box center [881, 464] width 45 height 13
click at [845, 489] on b "nominations" at bounding box center [835, 488] width 59 height 13
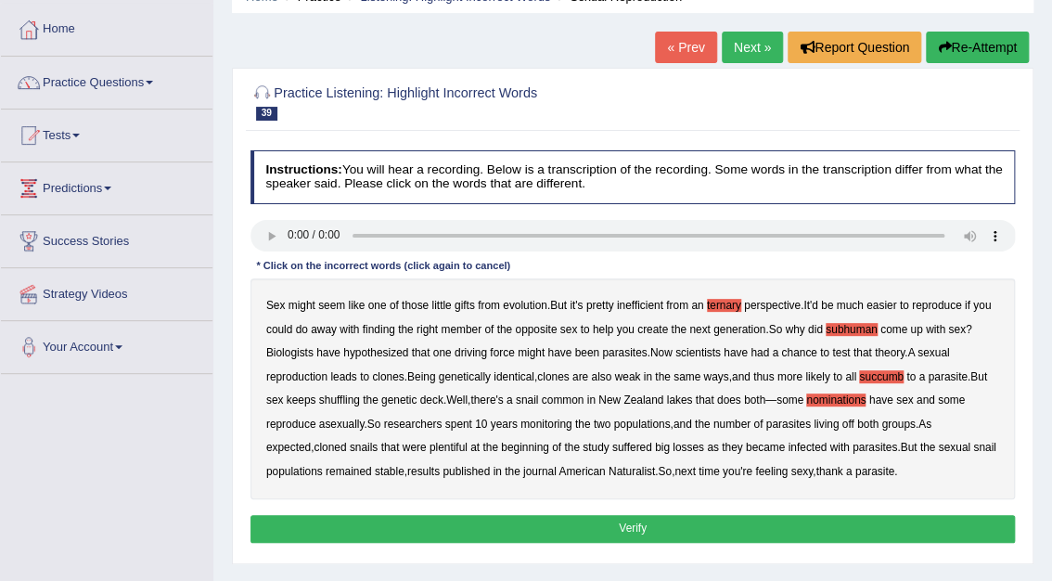
scroll to position [89, 0]
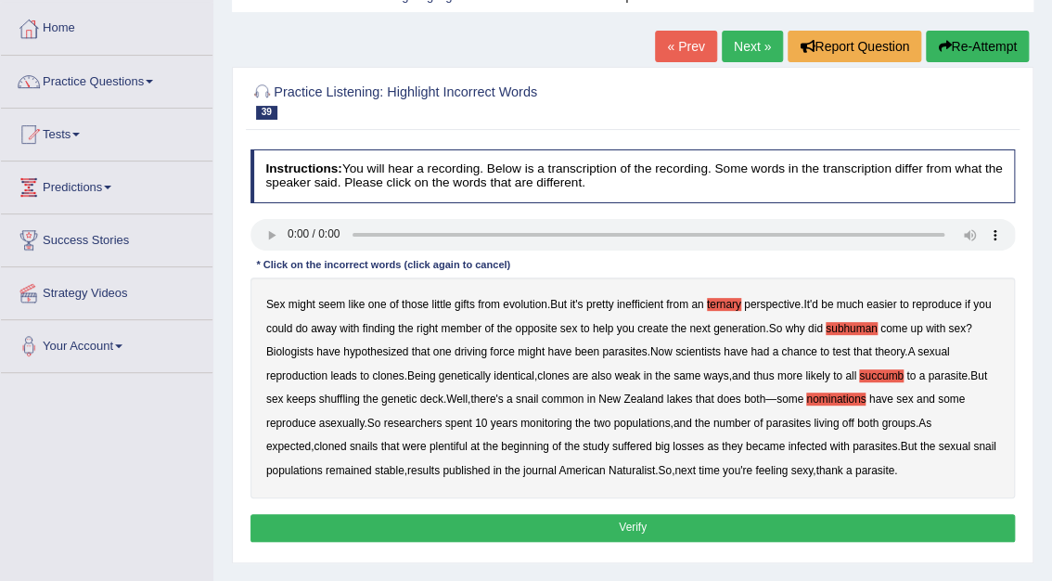
click at [642, 535] on button "Verify" at bounding box center [634, 527] width 766 height 27
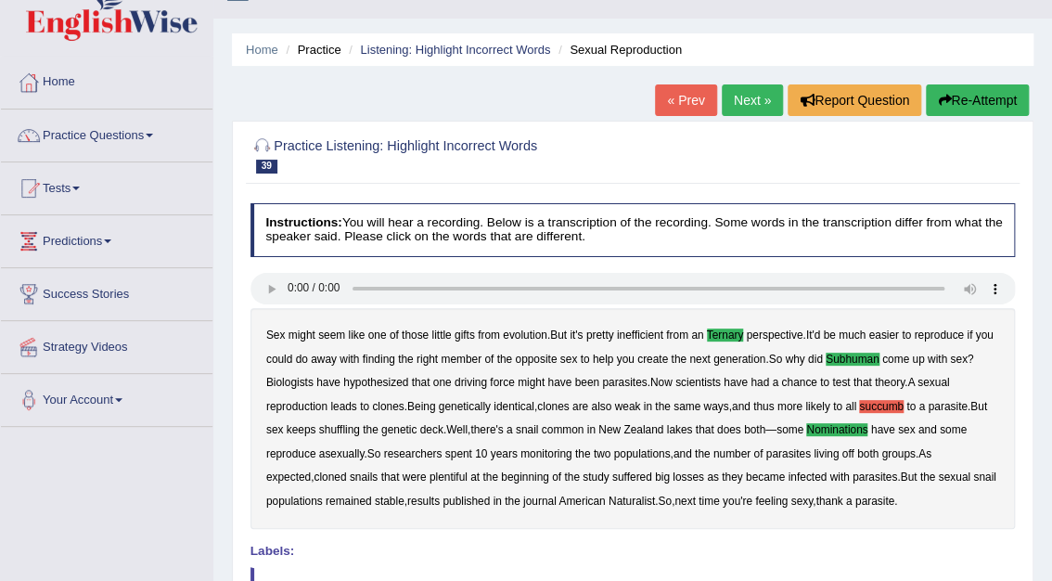
scroll to position [0, 0]
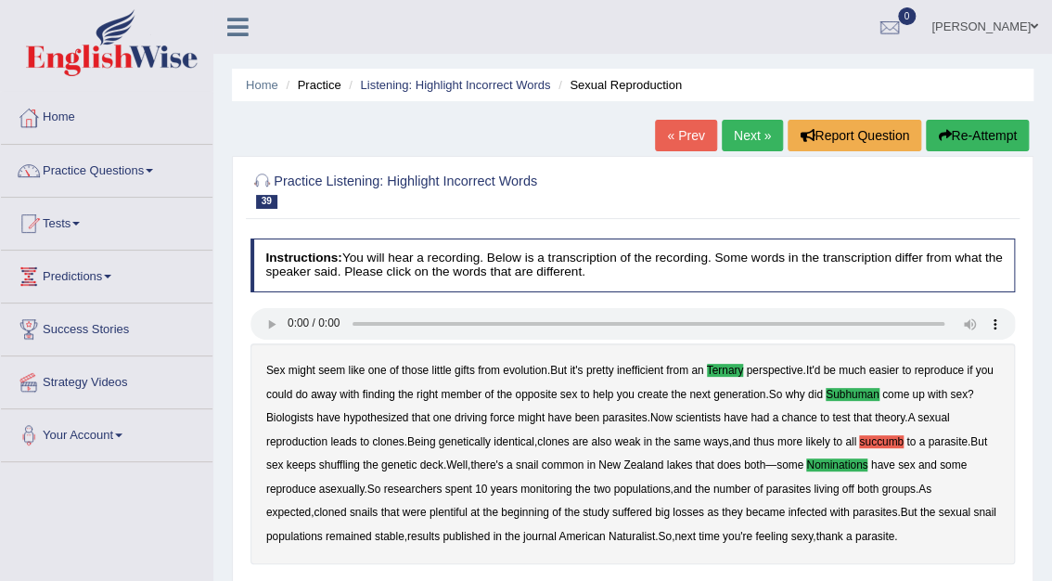
click at [747, 141] on link "Next »" at bounding box center [752, 136] width 61 height 32
